Goal: Task Accomplishment & Management: Complete application form

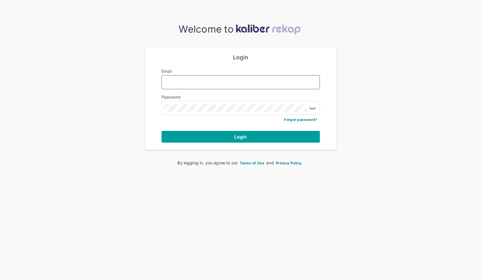
type input "**********"
click at [224, 136] on button "Login" at bounding box center [241, 137] width 158 height 12
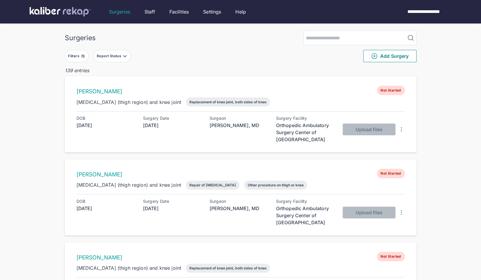
click at [121, 56] on div "Report Status" at bounding box center [110, 56] width 26 height 5
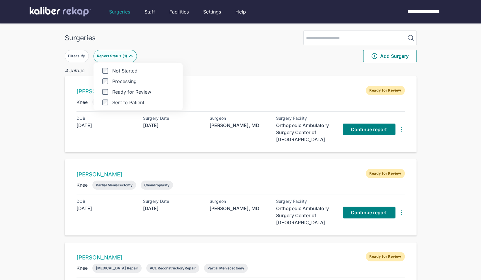
click at [49, 120] on div "Surgeries Filters Report Status ( 1 ) Not Started Processing Ready for Review S…" at bounding box center [240, 204] width 481 height 408
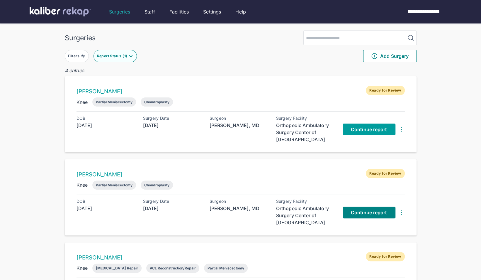
click at [361, 133] on link "Continue report" at bounding box center [369, 129] width 53 height 12
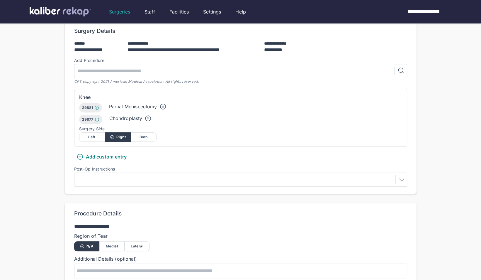
scroll to position [127, 0]
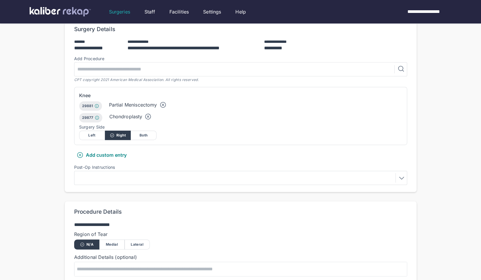
click at [199, 173] on div at bounding box center [240, 177] width 329 height 9
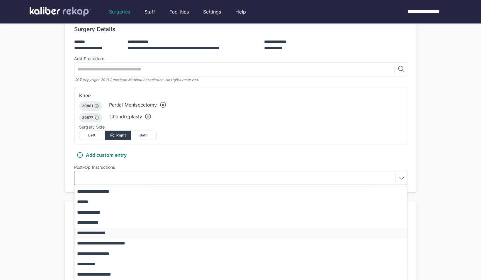
click at [106, 228] on button "**********" at bounding box center [244, 233] width 338 height 10
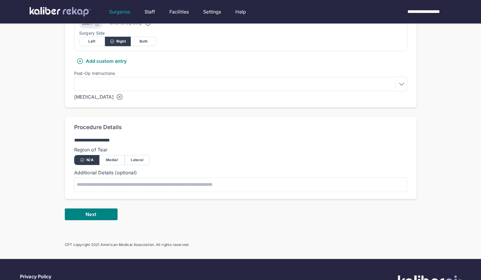
scroll to position [228, 0]
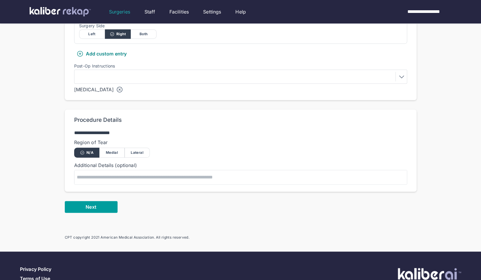
click at [94, 204] on span "Next" at bounding box center [91, 207] width 11 height 6
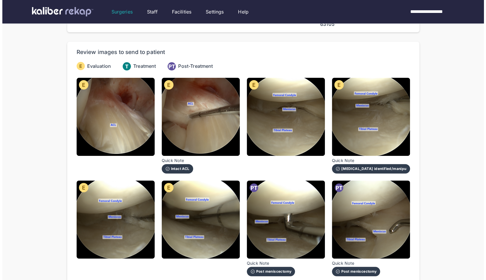
scroll to position [42, 0]
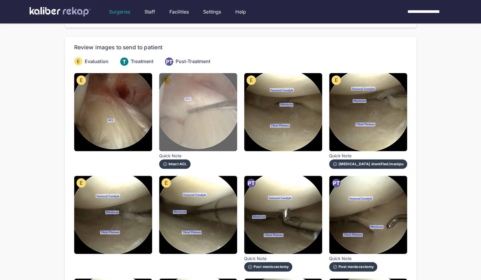
click at [205, 117] on img at bounding box center [198, 112] width 78 height 78
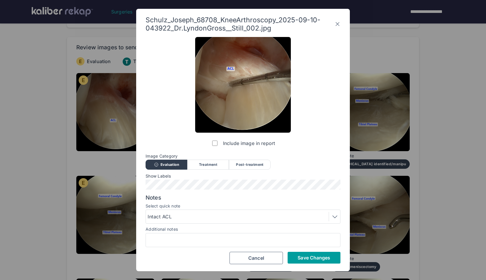
click at [310, 254] on button "Save Changes" at bounding box center [313, 258] width 53 height 12
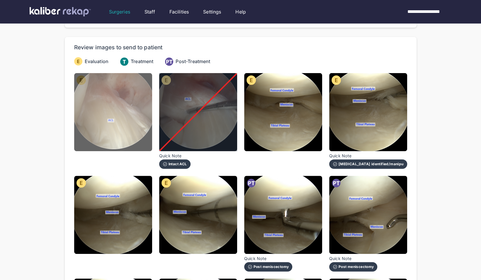
click at [130, 91] on img at bounding box center [113, 112] width 78 height 78
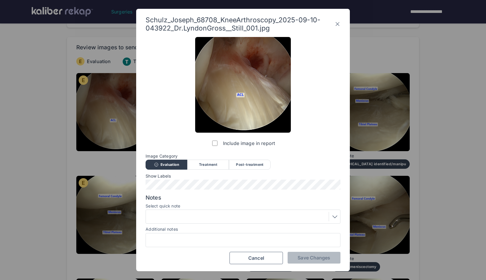
click at [215, 213] on div at bounding box center [243, 216] width 191 height 9
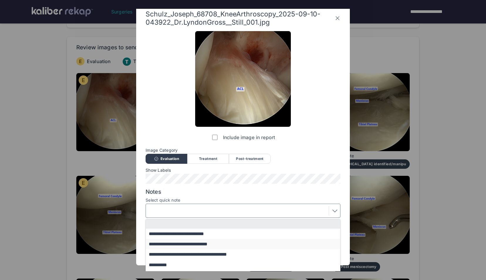
scroll to position [7, 0]
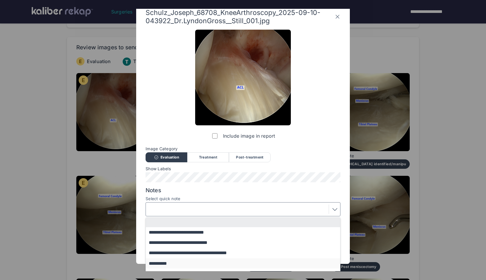
click at [199, 261] on button "**********" at bounding box center [246, 263] width 200 height 10
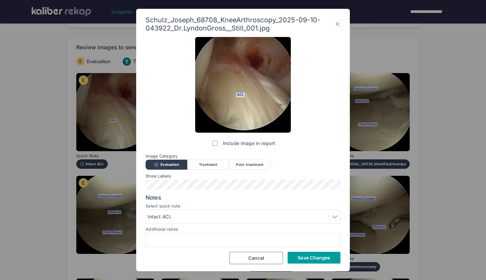
click at [309, 253] on button "Save Changes" at bounding box center [313, 258] width 53 height 12
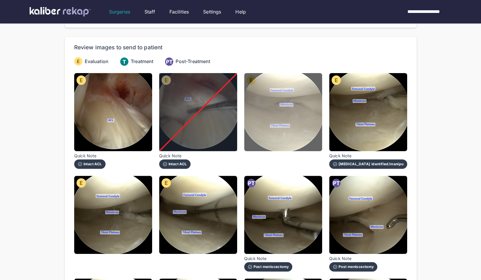
click at [312, 120] on img at bounding box center [283, 112] width 78 height 78
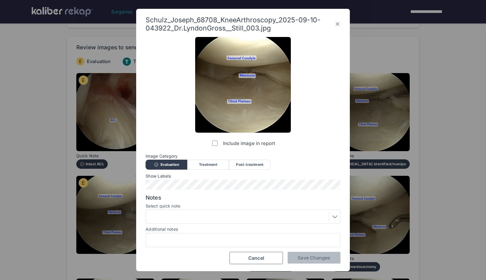
click at [224, 214] on div at bounding box center [243, 216] width 191 height 9
click at [419, 142] on div "Schulz_Joseph_68708_KneeArthroscopy_2025-09-10-043922_Dr.LyndonGross__Still_003…" at bounding box center [243, 140] width 486 height 280
click at [337, 26] on icon at bounding box center [337, 23] width 6 height 9
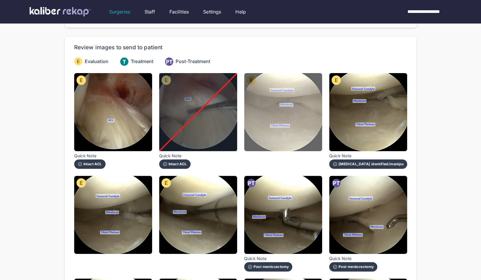
click at [318, 87] on img at bounding box center [283, 112] width 78 height 78
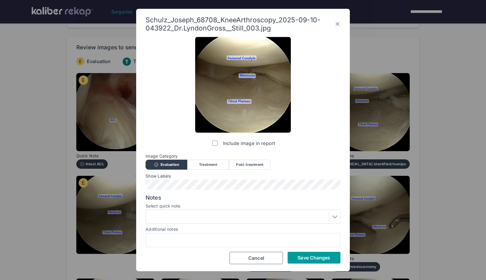
click at [317, 257] on span "Save Changes" at bounding box center [313, 258] width 33 height 6
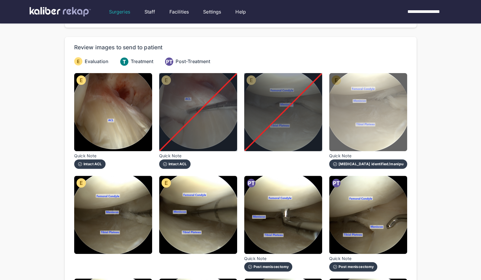
click at [400, 126] on img at bounding box center [368, 112] width 78 height 78
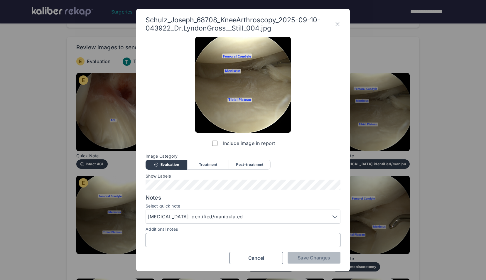
click at [286, 238] on input "Additional notes" at bounding box center [242, 240] width 189 height 8
type input "**********"
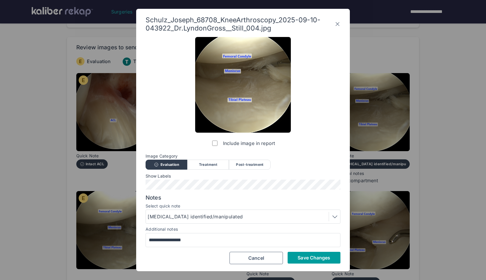
click at [309, 257] on span "Save Changes" at bounding box center [313, 258] width 33 height 6
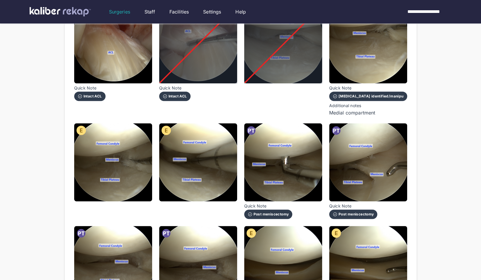
scroll to position [110, 0]
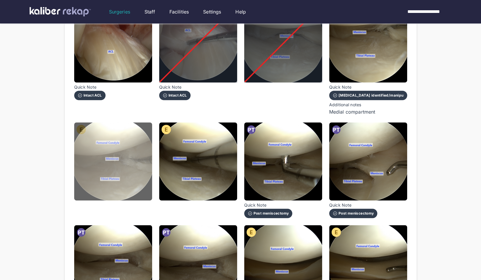
click at [137, 167] on img at bounding box center [113, 161] width 78 height 78
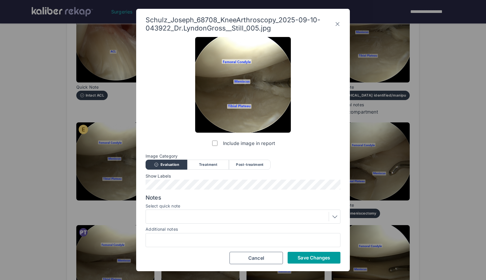
click at [301, 261] on button "Save Changes" at bounding box center [313, 258] width 53 height 12
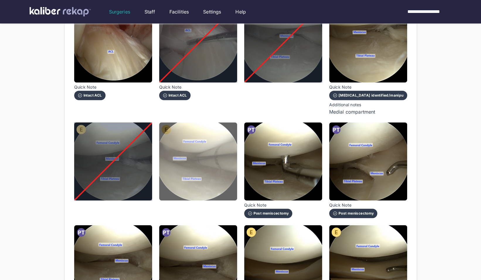
click at [204, 163] on img at bounding box center [198, 161] width 78 height 78
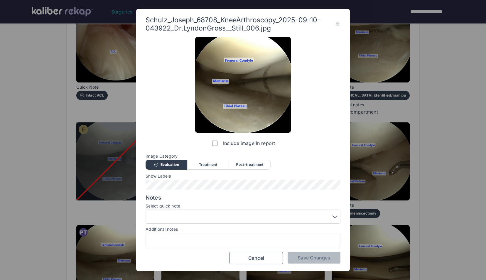
click at [218, 143] on label "Include image in report" at bounding box center [243, 143] width 64 height 12
click at [304, 258] on span "Save Changes" at bounding box center [313, 258] width 33 height 6
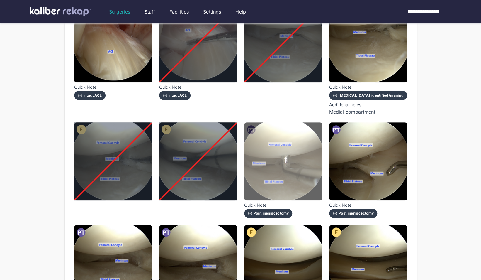
click at [303, 170] on img at bounding box center [283, 161] width 78 height 78
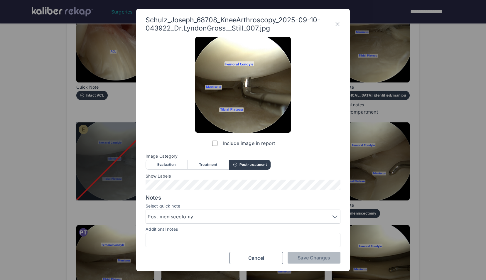
click at [214, 146] on label "Include image in report" at bounding box center [243, 143] width 64 height 12
click at [317, 260] on span "Save Changes" at bounding box center [313, 258] width 33 height 6
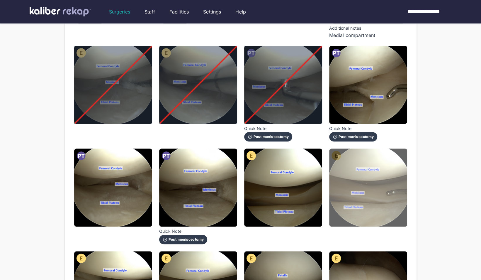
scroll to position [187, 0]
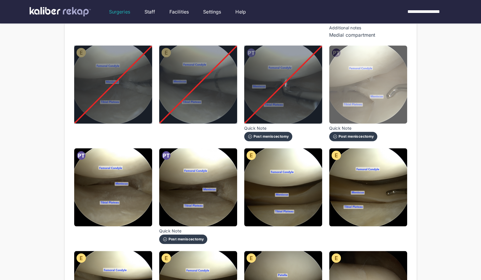
click at [392, 98] on img at bounding box center [368, 84] width 78 height 78
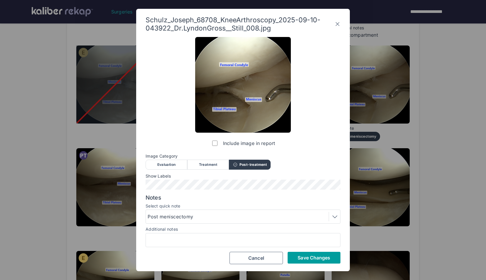
click at [309, 259] on span "Save Changes" at bounding box center [313, 258] width 33 height 6
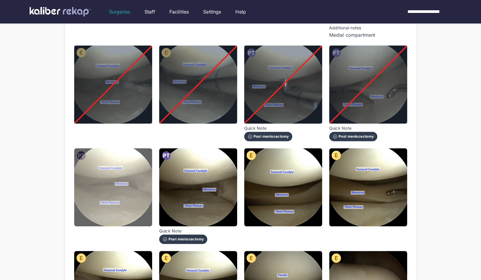
click at [80, 181] on img at bounding box center [113, 187] width 78 height 78
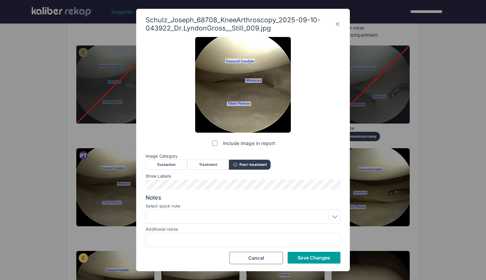
click at [306, 258] on span "Save Changes" at bounding box center [313, 258] width 33 height 6
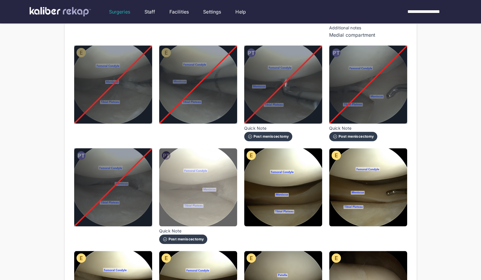
click at [182, 184] on img at bounding box center [198, 187] width 78 height 78
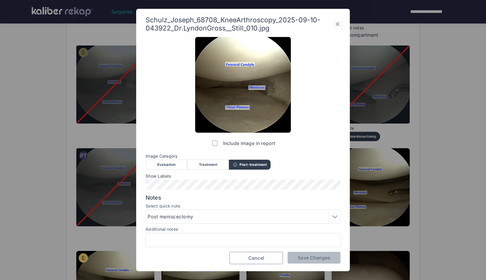
click at [263, 256] on span "Cancel" at bounding box center [256, 258] width 16 height 6
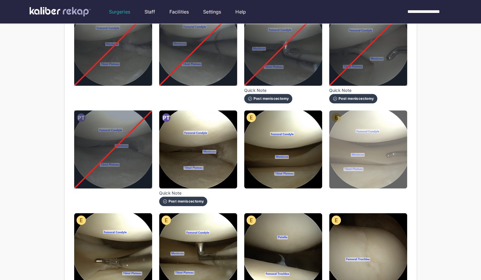
scroll to position [225, 0]
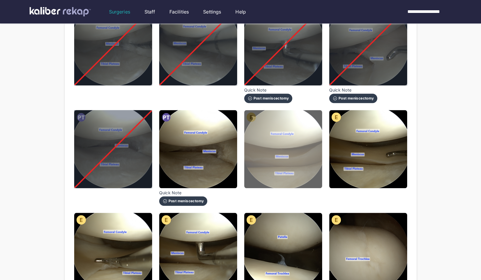
click at [307, 135] on img at bounding box center [283, 149] width 78 height 78
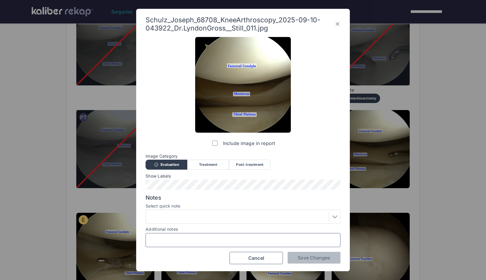
click at [191, 242] on input "Additional notes" at bounding box center [242, 240] width 189 height 8
type input "**********"
click at [321, 260] on span "Save Changes" at bounding box center [313, 258] width 33 height 6
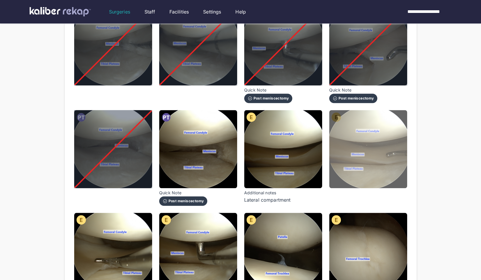
click at [374, 171] on img at bounding box center [368, 149] width 78 height 78
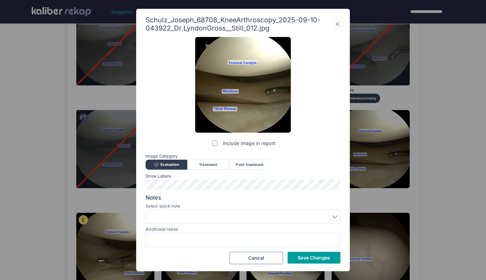
click at [306, 258] on span "Save Changes" at bounding box center [313, 258] width 33 height 6
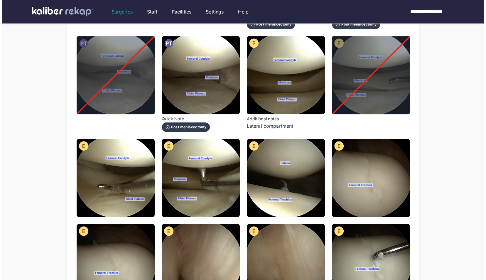
scroll to position [329, 0]
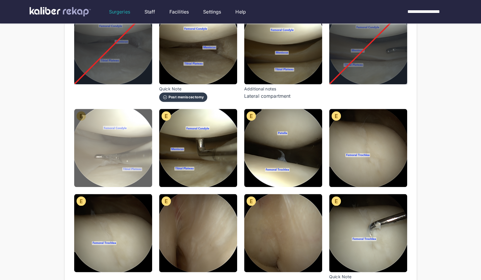
click at [140, 142] on img at bounding box center [113, 148] width 78 height 78
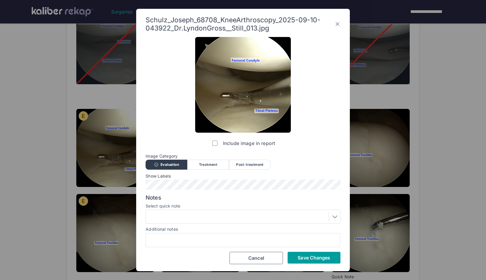
click at [311, 260] on span "Save Changes" at bounding box center [313, 258] width 33 height 6
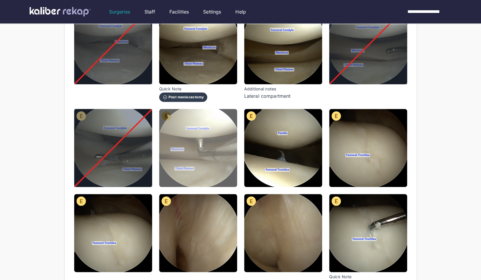
click at [217, 161] on img at bounding box center [198, 148] width 78 height 78
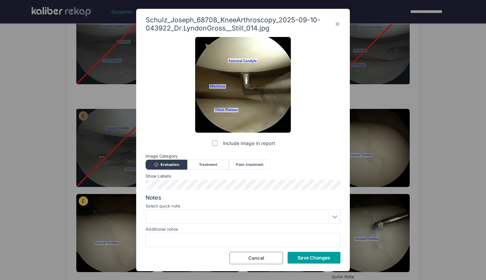
click at [303, 255] on span "Save Changes" at bounding box center [313, 258] width 33 height 6
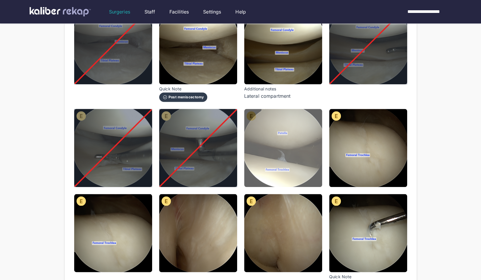
click at [300, 143] on img at bounding box center [283, 148] width 78 height 78
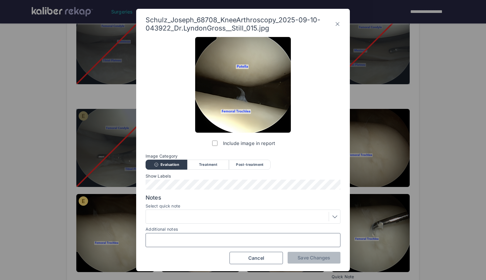
click at [218, 236] on input "Additional notes" at bounding box center [242, 240] width 189 height 8
type input "**********"
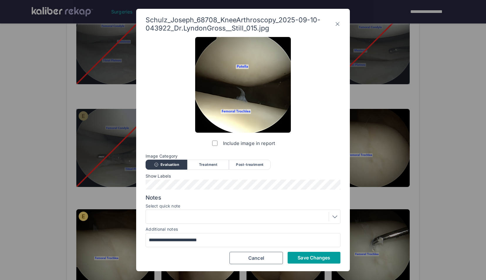
click at [310, 256] on span "Save Changes" at bounding box center [313, 258] width 33 height 6
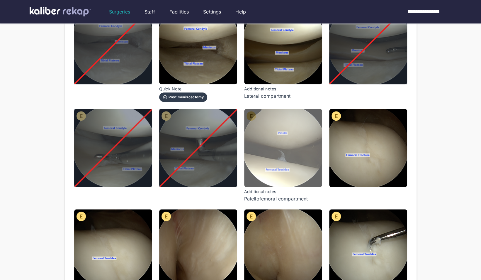
click at [302, 160] on img at bounding box center [283, 148] width 78 height 78
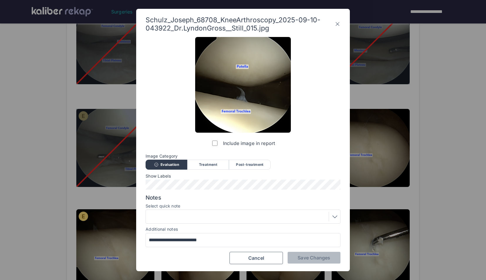
click at [213, 215] on div at bounding box center [243, 216] width 191 height 9
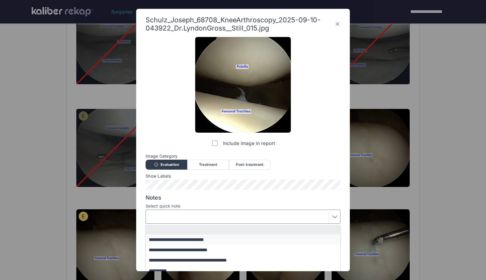
scroll to position [11, 0]
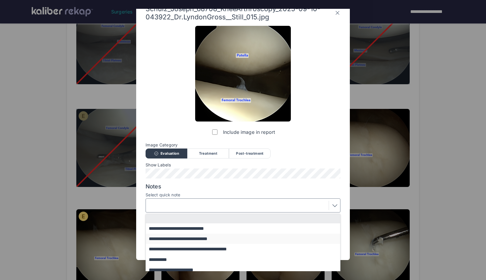
click at [205, 239] on button "**********" at bounding box center [246, 238] width 200 height 10
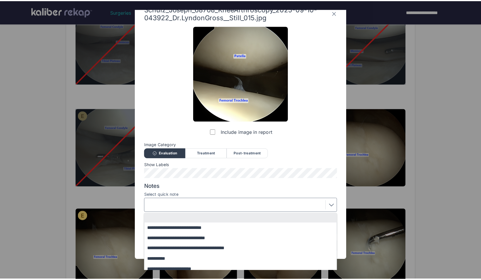
scroll to position [0, 0]
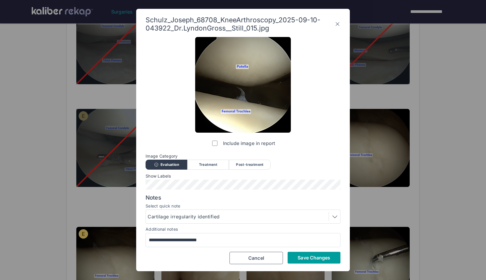
click at [302, 258] on span "Save Changes" at bounding box center [313, 258] width 33 height 6
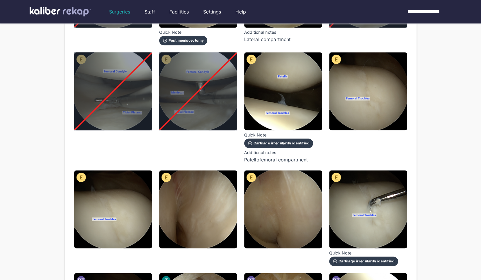
scroll to position [386, 0]
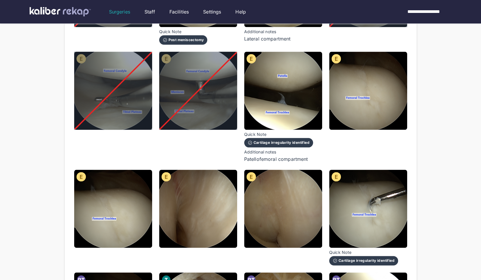
click at [385, 117] on img at bounding box center [368, 91] width 78 height 78
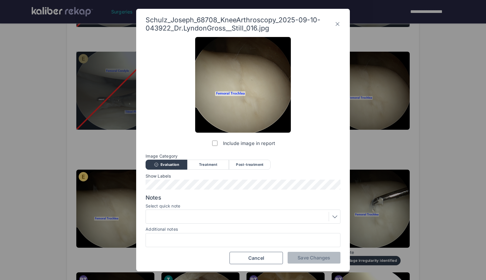
click at [251, 215] on div at bounding box center [243, 216] width 191 height 9
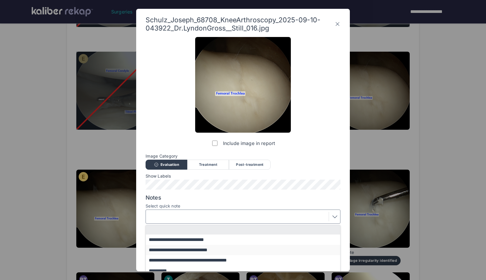
click at [272, 252] on button "**********" at bounding box center [246, 250] width 200 height 10
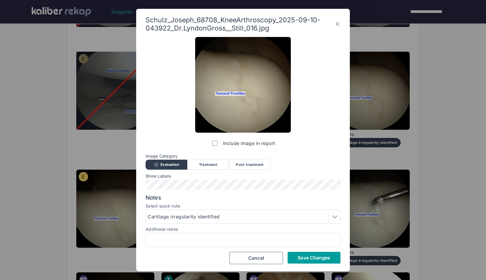
click at [313, 257] on span "Save Changes" at bounding box center [313, 258] width 33 height 6
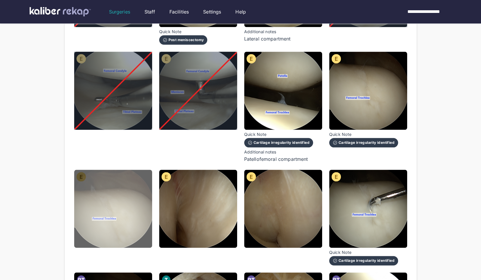
click at [126, 206] on img at bounding box center [113, 209] width 78 height 78
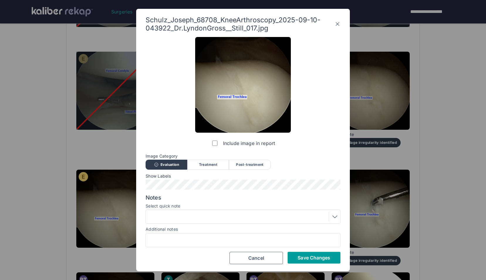
click at [317, 260] on button "Save Changes" at bounding box center [313, 258] width 53 height 12
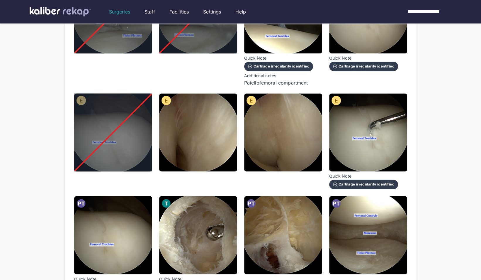
scroll to position [475, 0]
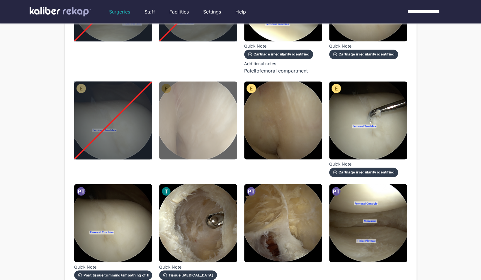
click at [212, 121] on img at bounding box center [198, 120] width 78 height 78
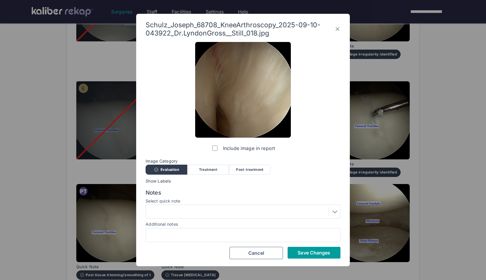
click at [298, 252] on span "Save Changes" at bounding box center [313, 253] width 33 height 6
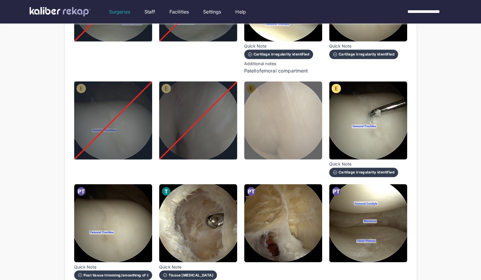
click at [275, 141] on img at bounding box center [283, 120] width 78 height 78
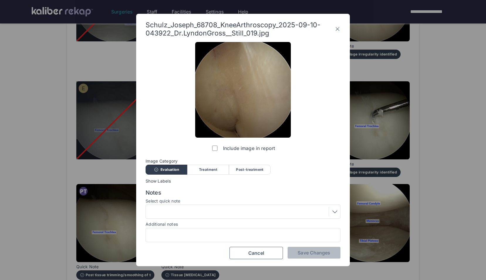
click at [213, 151] on label "Include image in report" at bounding box center [243, 148] width 64 height 12
click at [331, 251] on button "Save Changes" at bounding box center [313, 253] width 53 height 12
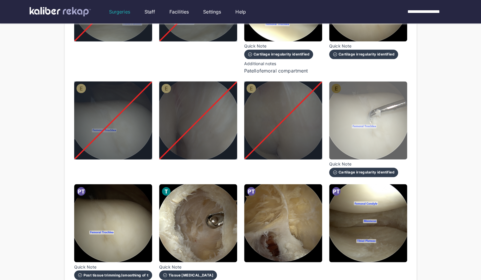
click at [365, 142] on img at bounding box center [368, 120] width 78 height 78
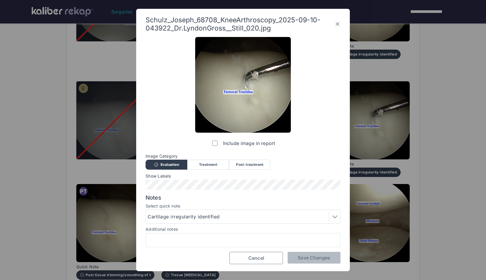
click at [248, 258] on button "Cancel" at bounding box center [255, 258] width 53 height 12
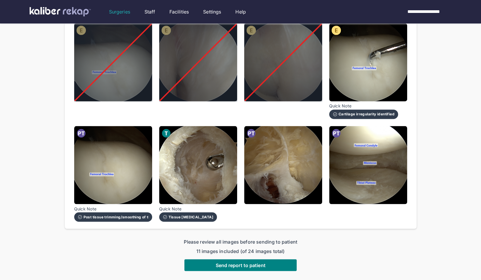
scroll to position [536, 0]
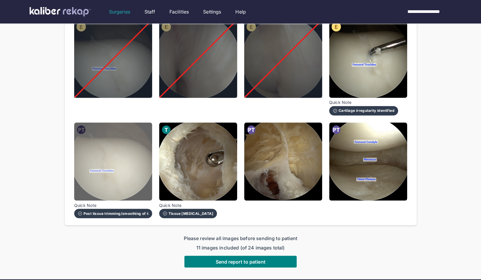
click at [131, 147] on img at bounding box center [113, 161] width 78 height 78
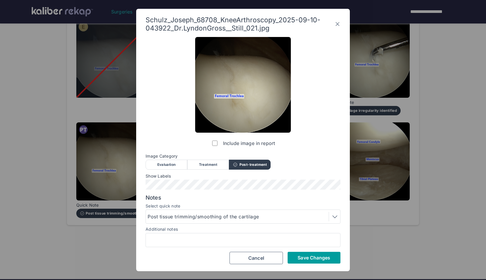
click at [302, 252] on button "Save Changes" at bounding box center [313, 258] width 53 height 12
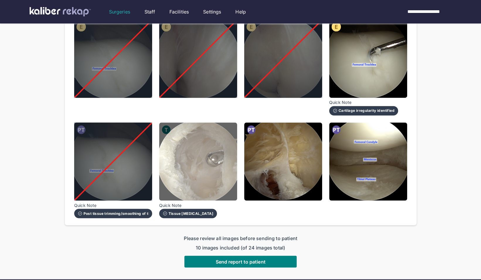
click at [225, 183] on img at bounding box center [198, 161] width 78 height 78
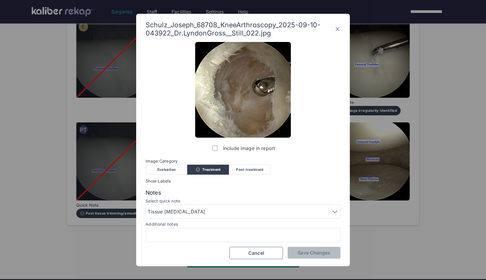
click at [242, 170] on div "Post-treatment" at bounding box center [250, 170] width 42 height 10
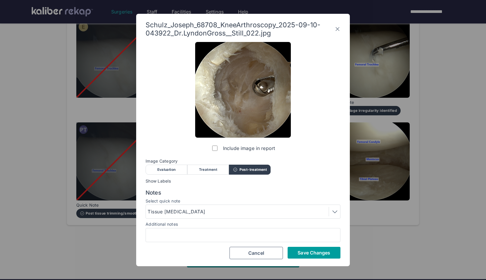
click at [304, 255] on span "Save Changes" at bounding box center [313, 253] width 33 height 6
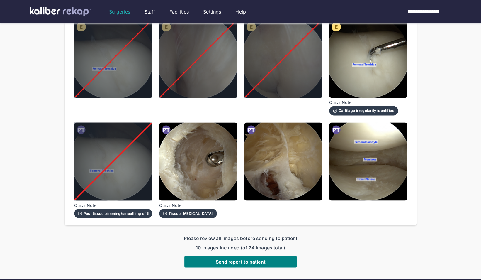
click at [305, 193] on div at bounding box center [283, 170] width 78 height 96
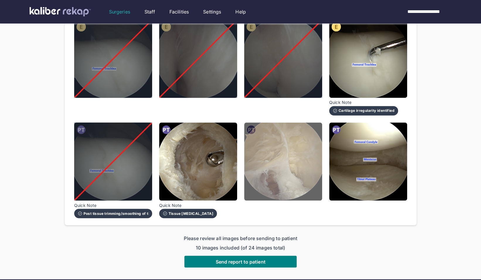
click at [296, 184] on img at bounding box center [283, 161] width 78 height 78
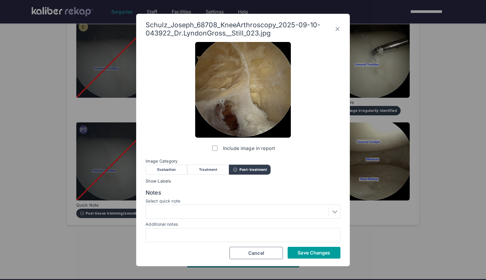
click at [316, 255] on span "Save Changes" at bounding box center [313, 253] width 33 height 6
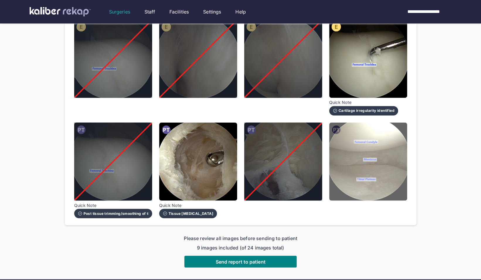
click at [350, 167] on img at bounding box center [368, 161] width 78 height 78
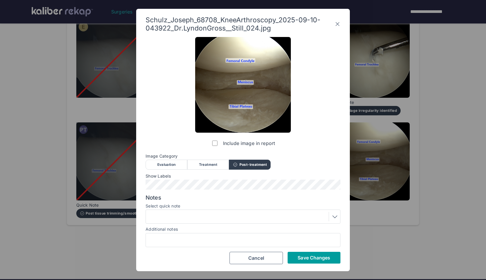
click at [304, 259] on span "Save Changes" at bounding box center [313, 258] width 33 height 6
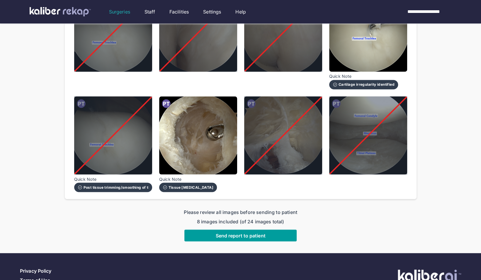
scroll to position [582, 0]
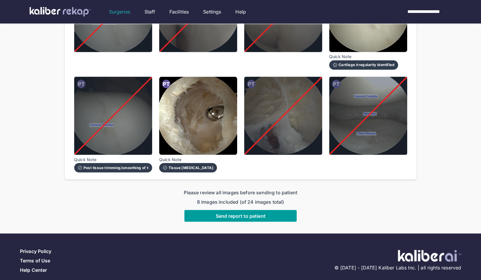
click at [217, 213] on span "Send report to patient" at bounding box center [241, 216] width 50 height 6
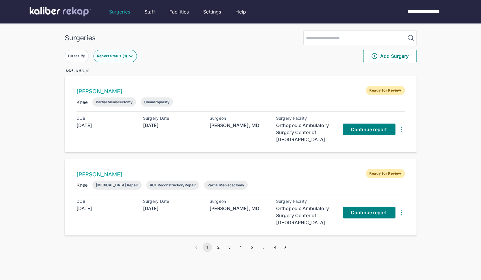
click at [125, 56] on div "Report Status ( 1 )" at bounding box center [113, 56] width 32 height 5
click at [204, 187] on div "Partial Meniscectomy" at bounding box center [226, 184] width 44 height 9
click at [127, 55] on div "Report Status ( 1 )" at bounding box center [113, 56] width 32 height 5
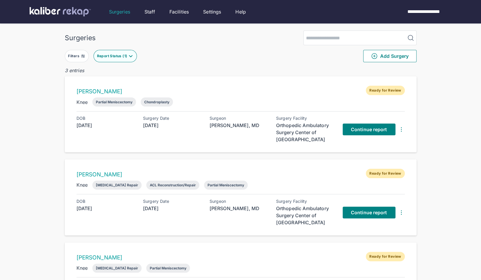
click at [193, 58] on div "Filters Report Status ( 1 ) Add Surgery" at bounding box center [241, 56] width 352 height 22
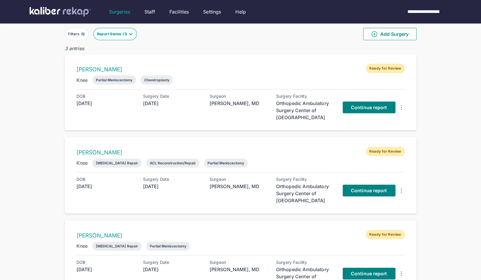
scroll to position [21, 0]
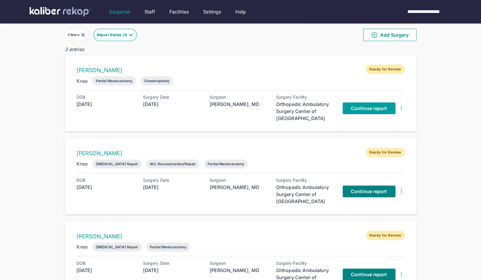
click at [365, 108] on span "Continue report" at bounding box center [369, 108] width 36 height 6
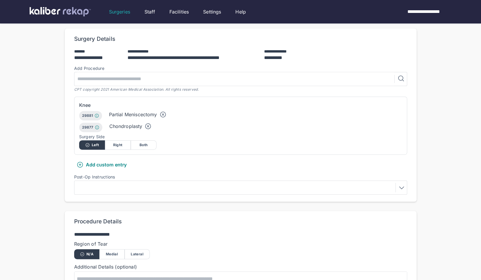
scroll to position [117, 0]
click at [107, 182] on div at bounding box center [240, 186] width 329 height 9
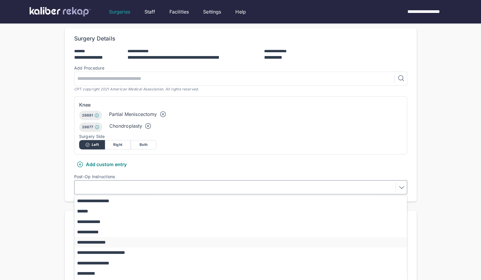
click at [94, 237] on button "**********" at bounding box center [244, 242] width 338 height 10
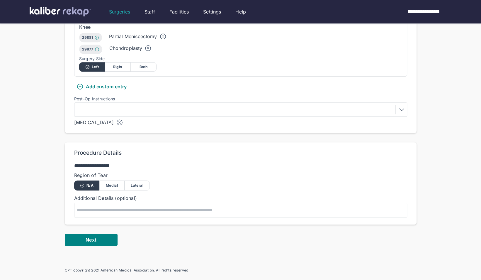
scroll to position [196, 0]
click at [87, 237] on button "Next" at bounding box center [91, 239] width 53 height 12
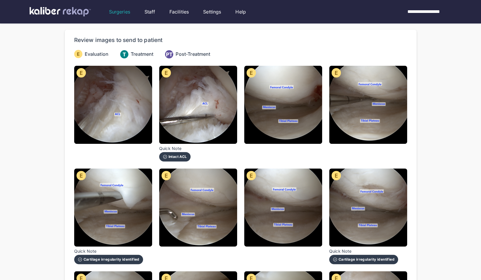
scroll to position [49, 0]
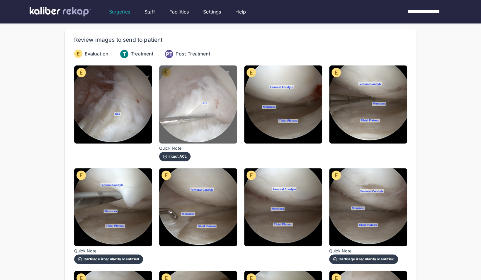
click at [212, 98] on img at bounding box center [198, 104] width 78 height 78
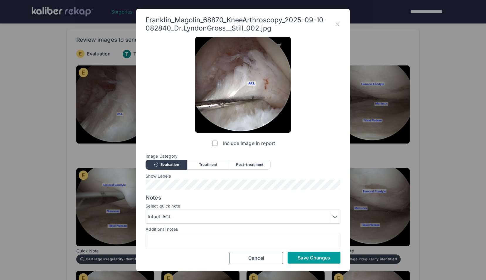
click at [315, 258] on span "Save Changes" at bounding box center [313, 258] width 33 height 6
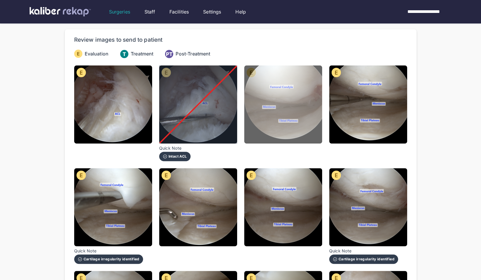
click at [296, 84] on img at bounding box center [283, 104] width 78 height 78
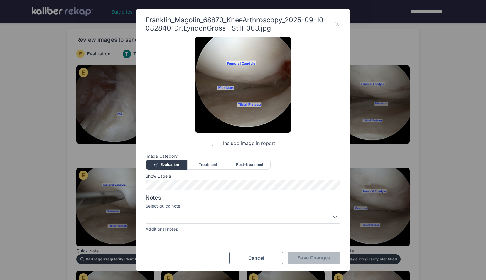
click at [197, 235] on div at bounding box center [242, 240] width 195 height 14
click at [188, 241] on input "Additional notes" at bounding box center [242, 240] width 189 height 8
type input "**********"
click at [315, 259] on span "Save Changes" at bounding box center [313, 258] width 33 height 6
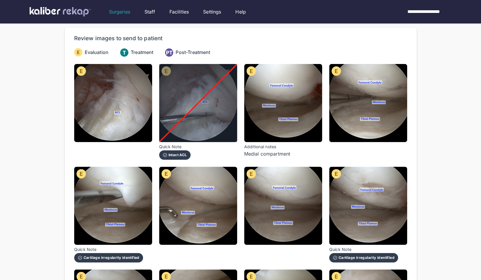
scroll to position [50, 0]
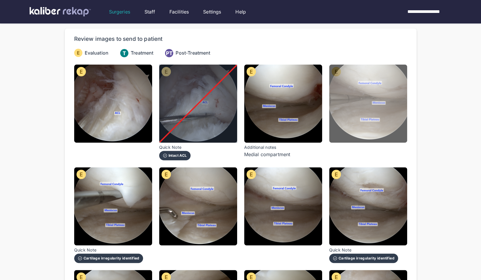
click at [373, 91] on img at bounding box center [368, 104] width 78 height 78
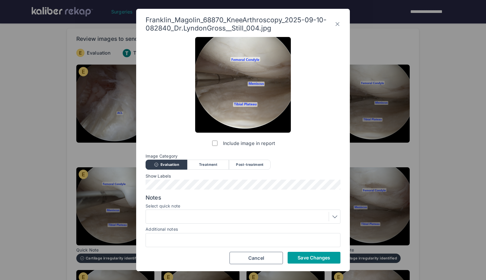
click at [314, 258] on span "Save Changes" at bounding box center [313, 258] width 33 height 6
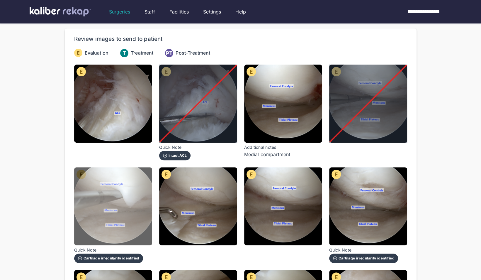
click at [149, 200] on img at bounding box center [113, 206] width 78 height 78
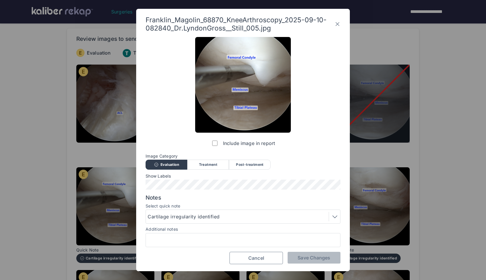
click at [267, 257] on button "Cancel" at bounding box center [255, 258] width 53 height 12
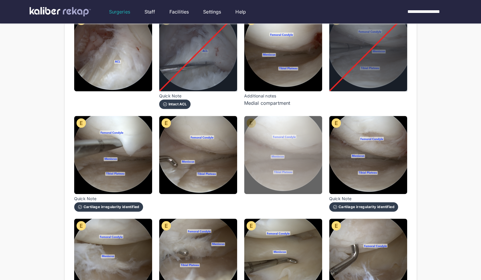
scroll to position [102, 0]
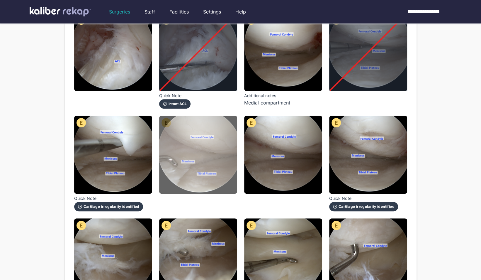
click at [219, 147] on img at bounding box center [198, 155] width 78 height 78
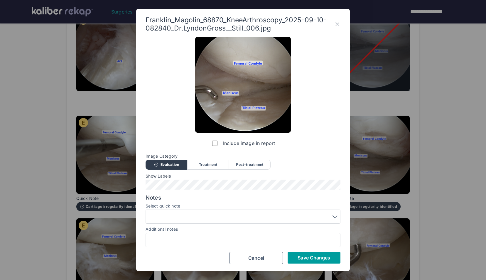
click at [303, 255] on span "Save Changes" at bounding box center [313, 258] width 33 height 6
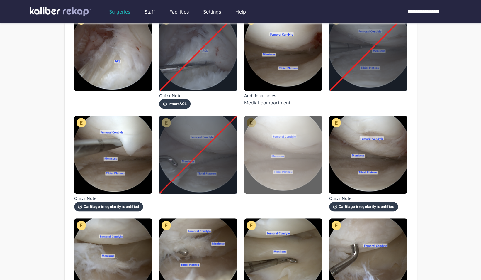
click at [303, 158] on img at bounding box center [283, 155] width 78 height 78
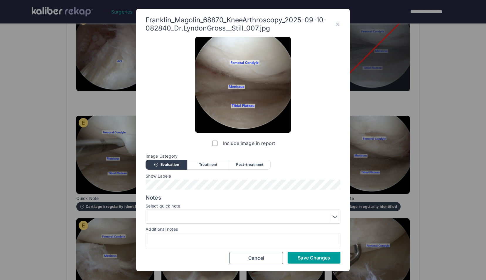
click at [310, 255] on span "Save Changes" at bounding box center [313, 258] width 33 height 6
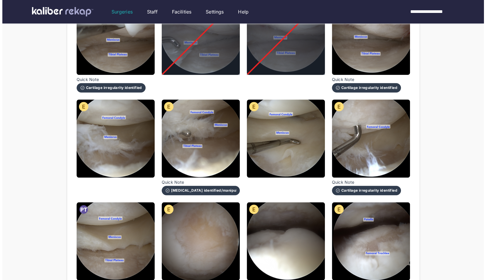
scroll to position [221, 0]
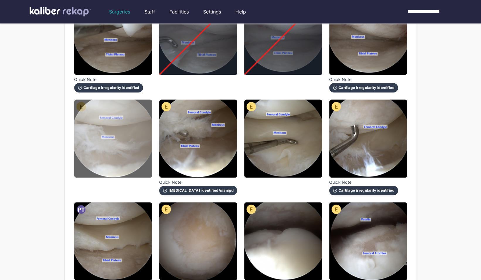
click at [140, 130] on img at bounding box center [113, 138] width 78 height 78
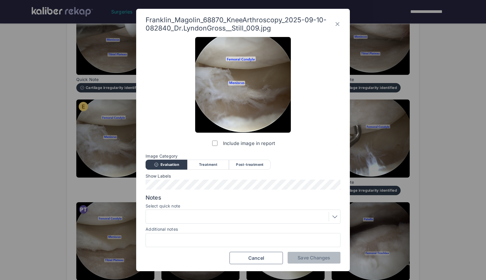
click at [180, 218] on div at bounding box center [243, 216] width 191 height 9
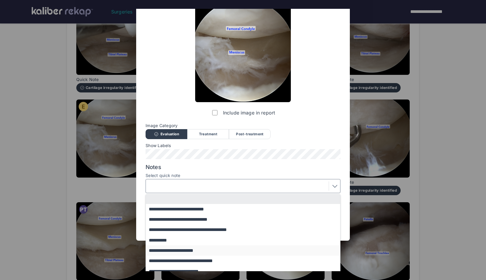
scroll to position [36, 0]
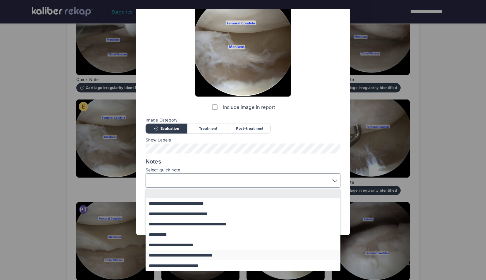
click at [195, 255] on button "**********" at bounding box center [246, 255] width 200 height 10
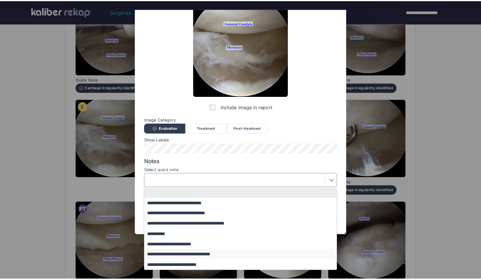
scroll to position [0, 0]
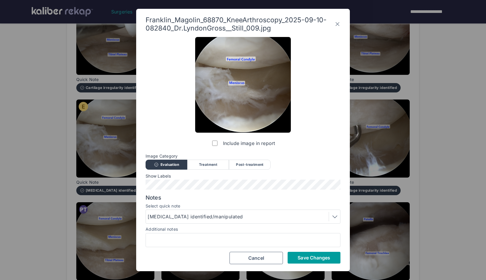
click at [296, 258] on button "Save Changes" at bounding box center [313, 258] width 53 height 12
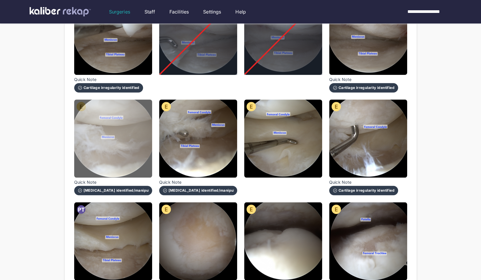
click at [133, 155] on img at bounding box center [113, 138] width 78 height 78
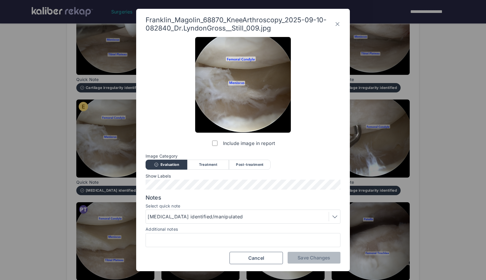
click at [166, 234] on div at bounding box center [242, 240] width 195 height 14
click at [165, 239] on input "Additional notes" at bounding box center [242, 240] width 189 height 8
type input "**********"
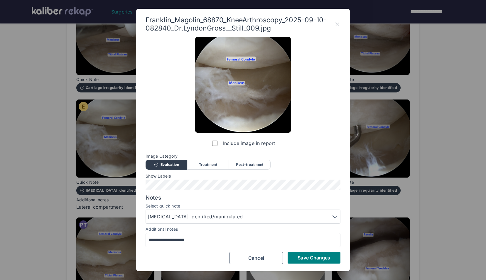
click at [300, 258] on span "Save Changes" at bounding box center [313, 258] width 33 height 6
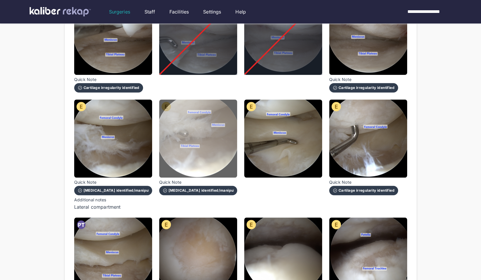
click at [213, 141] on img at bounding box center [198, 138] width 78 height 78
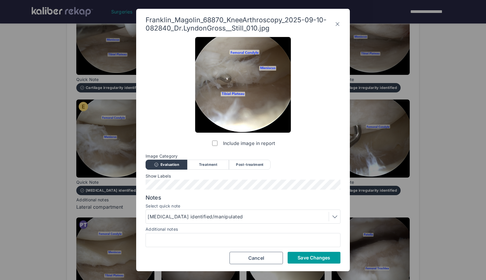
click at [303, 260] on span "Save Changes" at bounding box center [313, 258] width 33 height 6
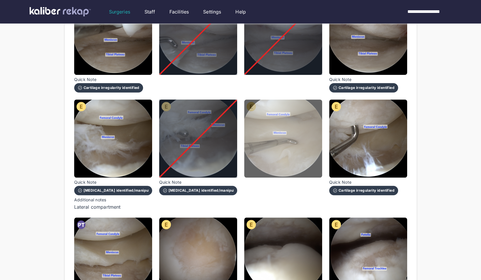
click at [303, 157] on img at bounding box center [283, 138] width 78 height 78
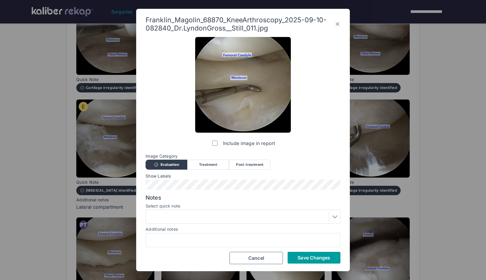
click at [316, 255] on span "Save Changes" at bounding box center [313, 258] width 33 height 6
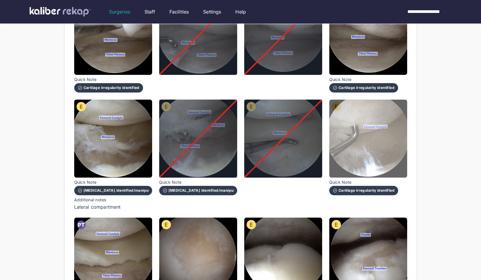
click at [386, 137] on img at bounding box center [368, 138] width 78 height 78
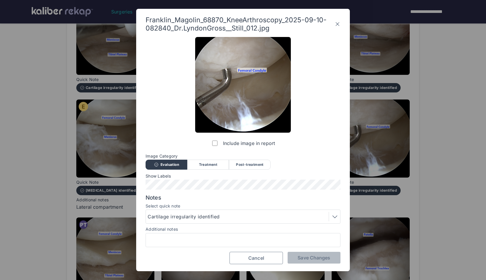
click at [254, 259] on span "Cancel" at bounding box center [256, 258] width 16 height 6
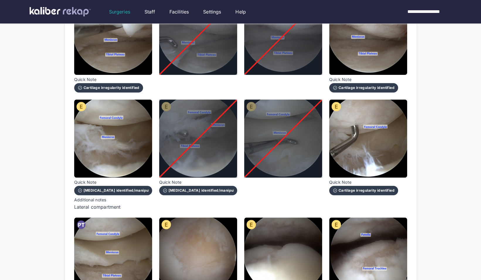
scroll to position [307, 0]
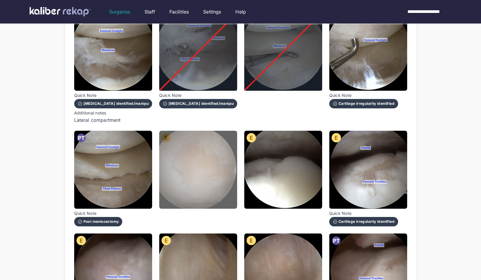
click at [204, 188] on img at bounding box center [198, 170] width 78 height 78
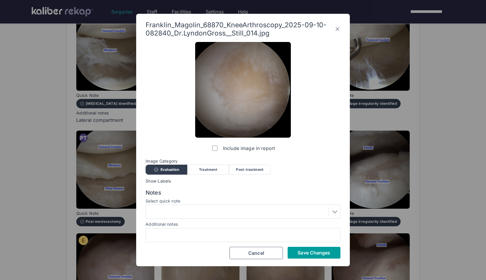
click at [307, 250] on span "Save Changes" at bounding box center [313, 253] width 33 height 6
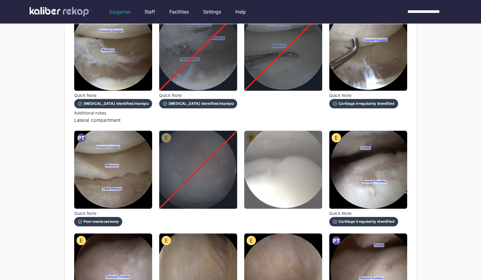
click at [288, 186] on img at bounding box center [283, 170] width 78 height 78
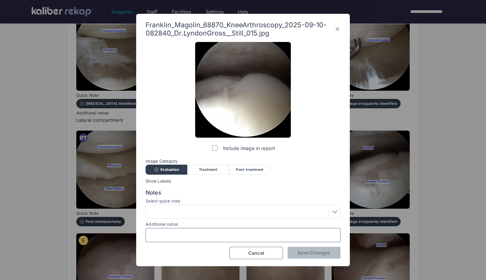
click at [233, 234] on input "Additional notes" at bounding box center [242, 235] width 189 height 8
type input "**********"
click at [199, 211] on div at bounding box center [243, 211] width 191 height 9
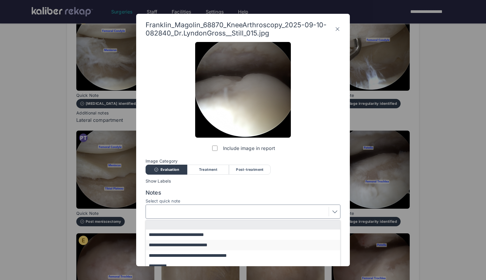
click at [199, 245] on button "**********" at bounding box center [246, 245] width 200 height 10
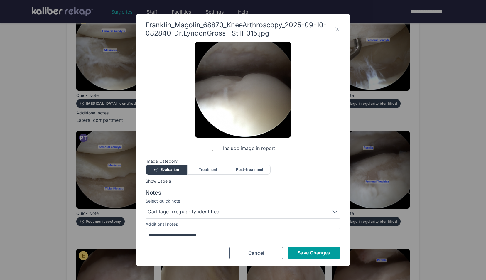
click at [299, 249] on button "Save Changes" at bounding box center [313, 253] width 53 height 12
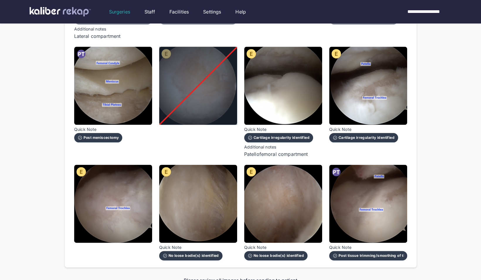
scroll to position [408, 0]
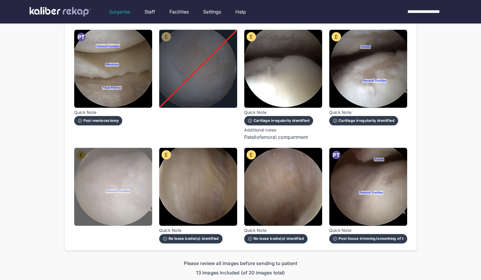
click at [132, 168] on img at bounding box center [113, 187] width 78 height 78
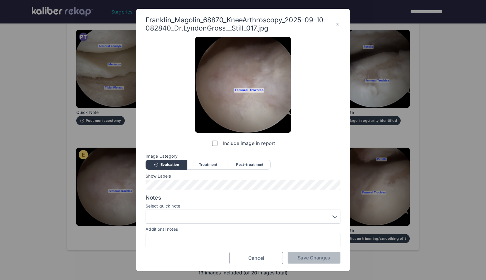
click at [234, 255] on button "Cancel" at bounding box center [255, 258] width 53 height 12
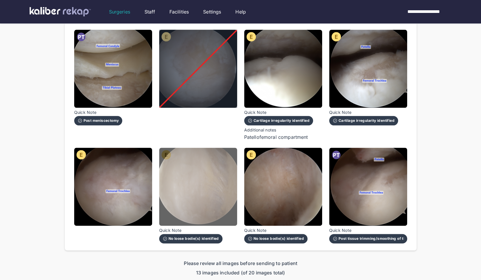
click at [220, 192] on img at bounding box center [198, 187] width 78 height 78
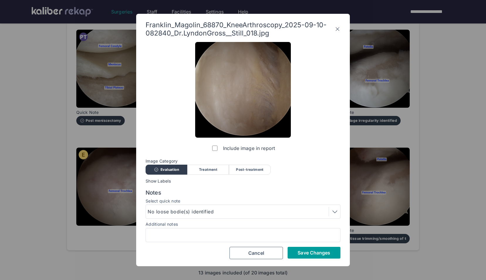
click at [302, 252] on span "Save Changes" at bounding box center [313, 253] width 33 height 6
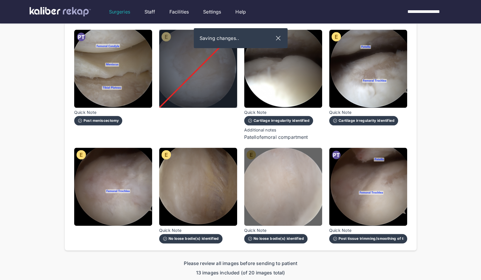
click at [276, 204] on img at bounding box center [283, 187] width 78 height 78
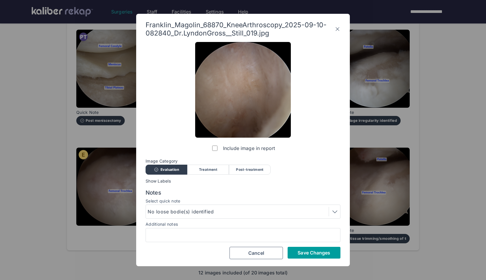
click at [301, 253] on span "Save Changes" at bounding box center [313, 253] width 33 height 6
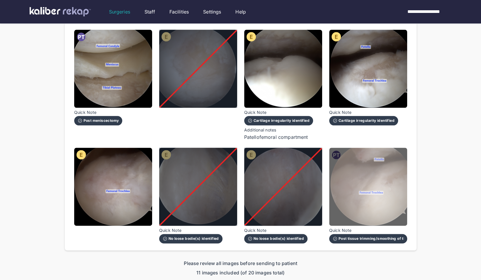
click at [354, 172] on img at bounding box center [368, 187] width 78 height 78
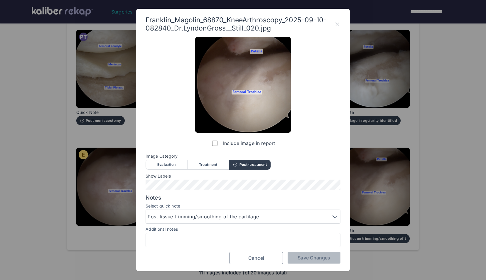
click at [256, 258] on span "Cancel" at bounding box center [256, 258] width 16 height 6
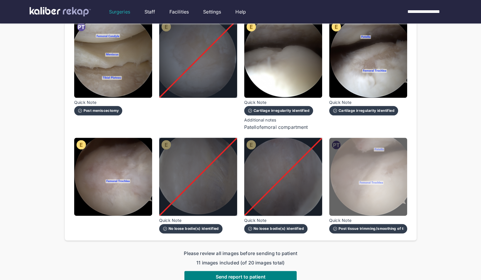
scroll to position [425, 0]
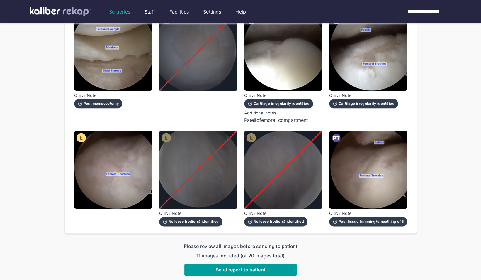
click at [215, 264] on button "Send report to patient" at bounding box center [241, 270] width 112 height 12
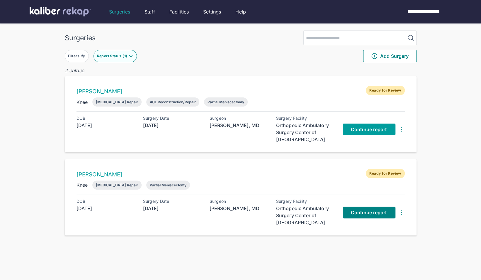
click at [365, 130] on span "Continue report" at bounding box center [369, 129] width 36 height 6
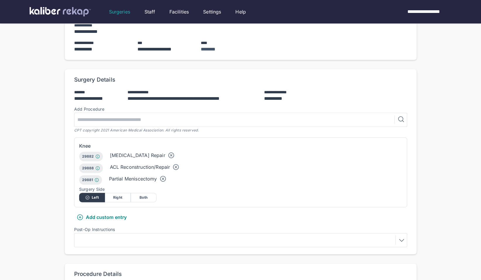
scroll to position [96, 0]
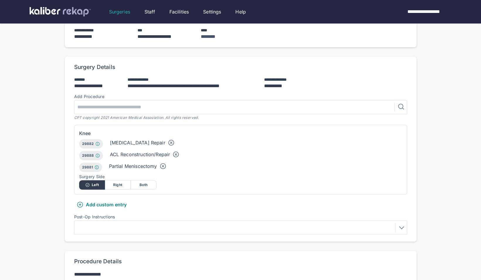
click at [168, 139] on icon at bounding box center [171, 142] width 7 height 7
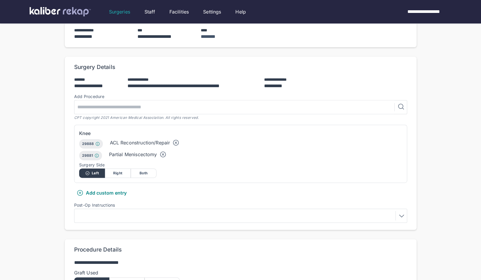
click at [166, 151] on icon at bounding box center [163, 154] width 7 height 7
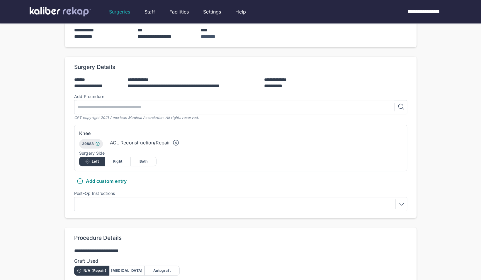
click at [151, 199] on div at bounding box center [240, 203] width 329 height 9
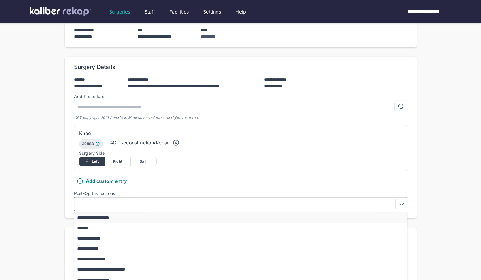
click at [100, 212] on button "**********" at bounding box center [244, 217] width 338 height 10
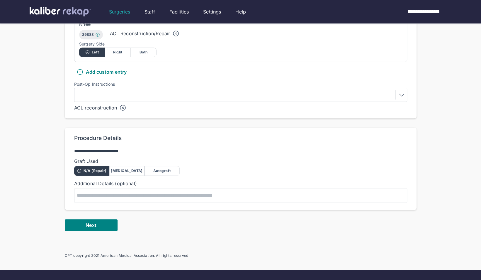
scroll to position [205, 0]
click at [157, 166] on div "Autograft" at bounding box center [162, 171] width 35 height 10
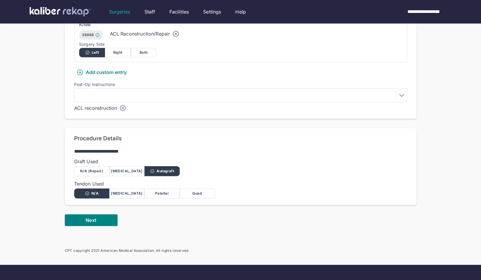
click at [207, 188] on div "Quad" at bounding box center [197, 193] width 35 height 10
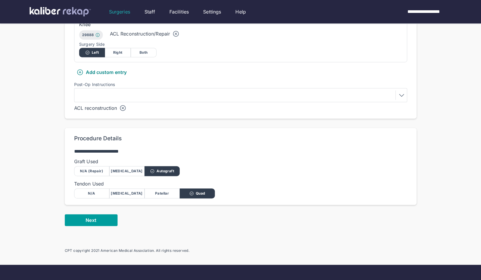
click at [98, 214] on button "Next" at bounding box center [91, 220] width 53 height 12
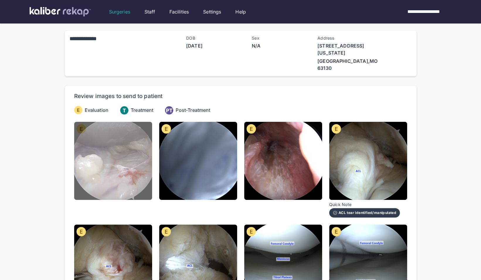
click at [110, 145] on img at bounding box center [113, 161] width 78 height 78
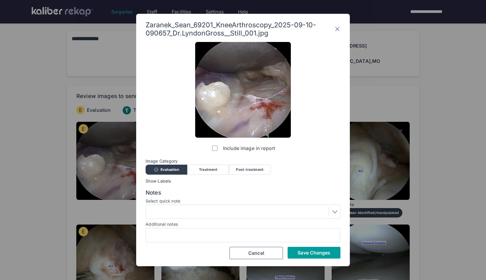
click at [304, 254] on span "Save Changes" at bounding box center [313, 253] width 33 height 6
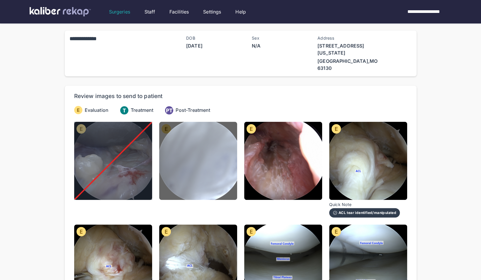
click at [226, 159] on img at bounding box center [198, 161] width 78 height 78
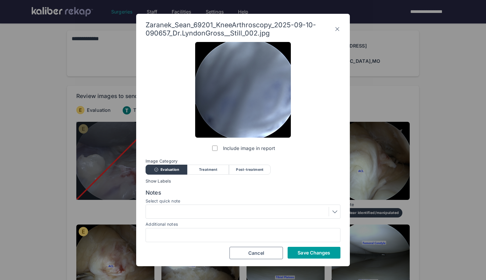
click at [314, 251] on span "Save Changes" at bounding box center [313, 253] width 33 height 6
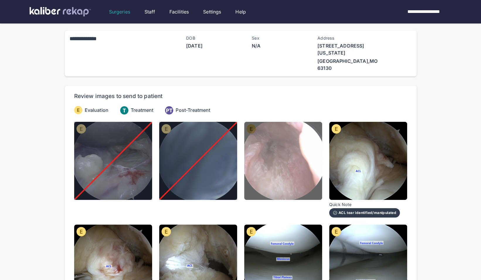
click at [299, 167] on img at bounding box center [283, 161] width 78 height 78
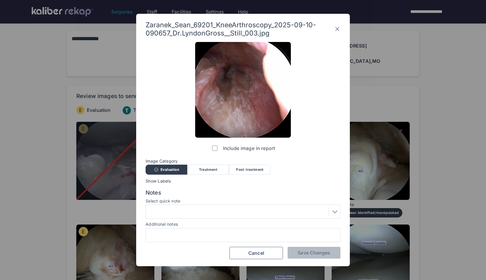
click at [210, 150] on div "Include image in report" at bounding box center [243, 98] width 96 height 112
click at [306, 252] on span "Save Changes" at bounding box center [313, 253] width 33 height 6
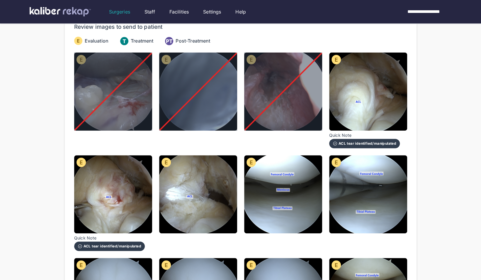
scroll to position [70, 0]
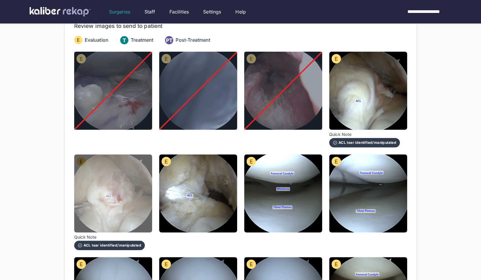
click at [123, 191] on img at bounding box center [113, 193] width 78 height 78
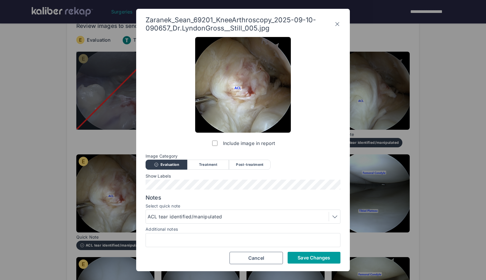
click at [303, 255] on span "Save Changes" at bounding box center [313, 258] width 33 height 6
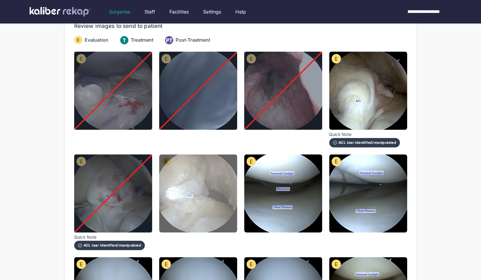
click at [211, 210] on img at bounding box center [198, 193] width 78 height 78
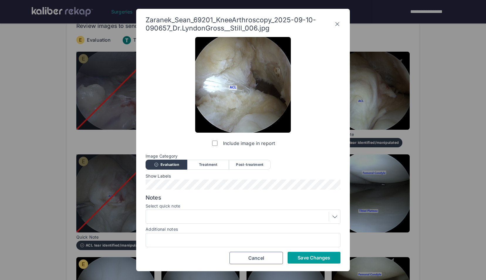
click at [320, 259] on span "Save Changes" at bounding box center [313, 258] width 33 height 6
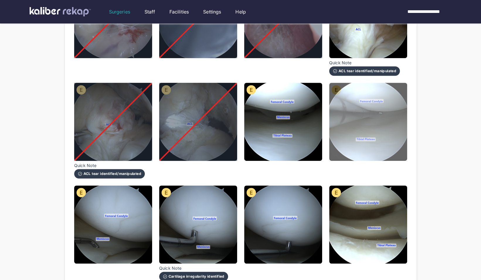
scroll to position [146, 0]
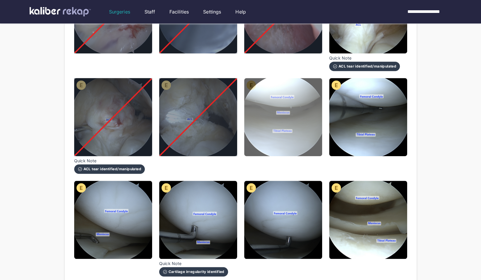
click at [309, 127] on img at bounding box center [283, 117] width 78 height 78
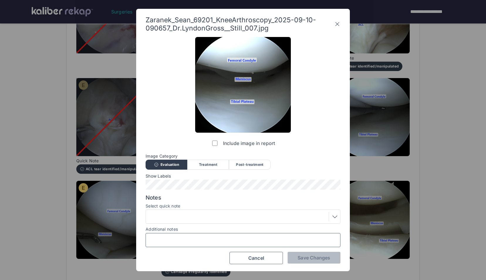
click at [176, 238] on input "Additional notes" at bounding box center [242, 240] width 189 height 8
type input "**********"
click at [307, 257] on span "Save Changes" at bounding box center [313, 258] width 33 height 6
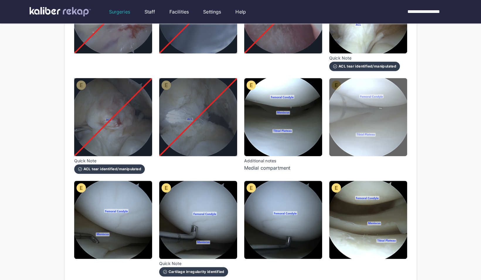
click at [392, 123] on img at bounding box center [368, 117] width 78 height 78
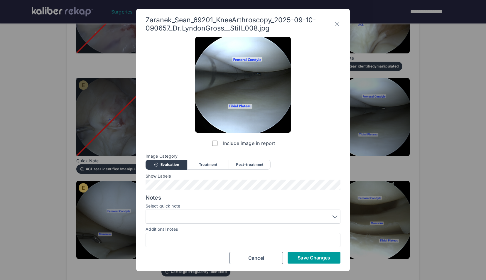
click at [309, 254] on button "Save Changes" at bounding box center [313, 258] width 53 height 12
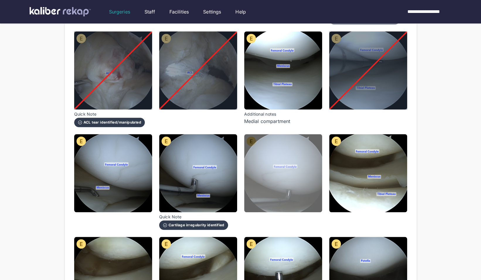
scroll to position [188, 0]
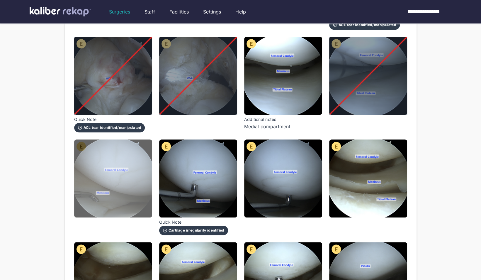
click at [138, 182] on img at bounding box center [113, 178] width 78 height 78
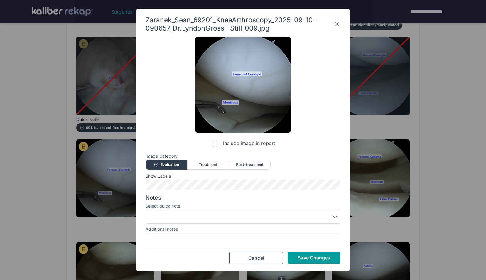
click at [305, 259] on span "Save Changes" at bounding box center [313, 258] width 33 height 6
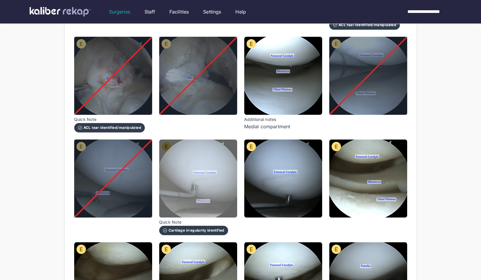
click at [214, 170] on img at bounding box center [198, 178] width 78 height 78
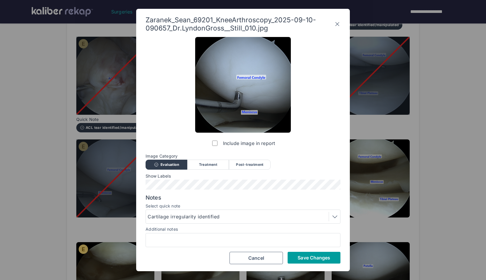
click at [300, 261] on button "Save Changes" at bounding box center [313, 258] width 53 height 12
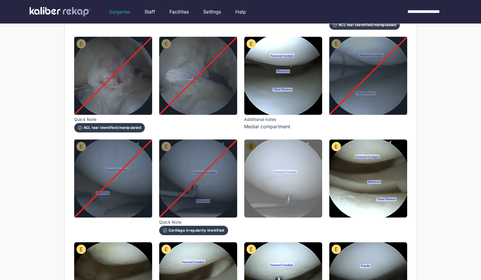
click at [291, 174] on img at bounding box center [283, 178] width 78 height 78
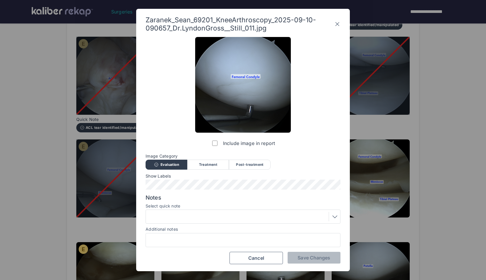
click at [216, 140] on label "Include image in report" at bounding box center [243, 143] width 64 height 12
click at [299, 260] on span "Save Changes" at bounding box center [313, 258] width 33 height 6
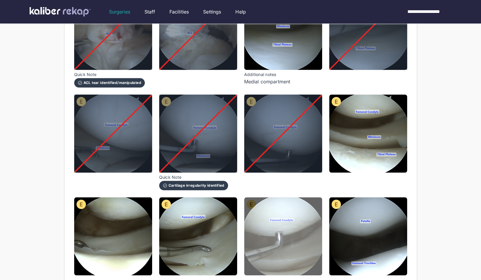
scroll to position [233, 0]
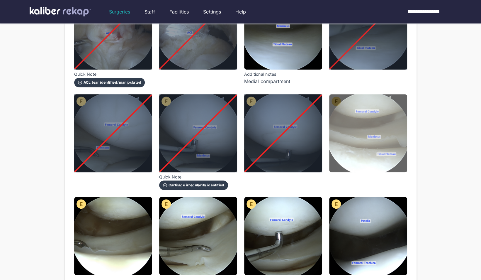
click at [356, 144] on img at bounding box center [368, 133] width 78 height 78
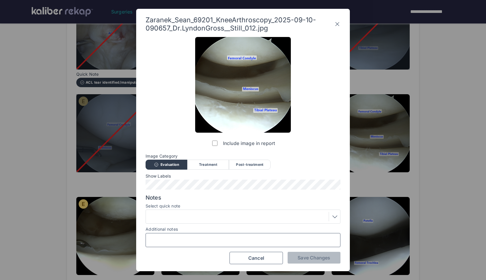
click at [210, 238] on input "Additional notes" at bounding box center [242, 240] width 189 height 8
type input "**********"
click at [304, 259] on span "Save Changes" at bounding box center [313, 258] width 33 height 6
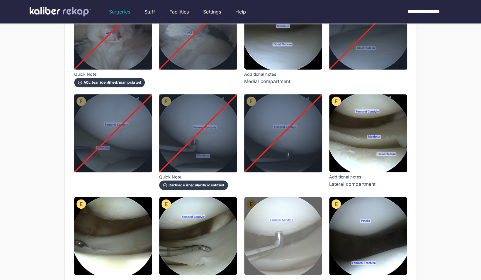
scroll to position [305, 0]
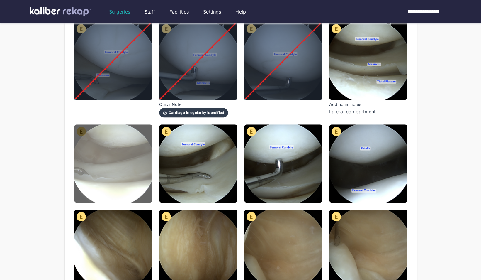
click at [113, 157] on img at bounding box center [113, 163] width 78 height 78
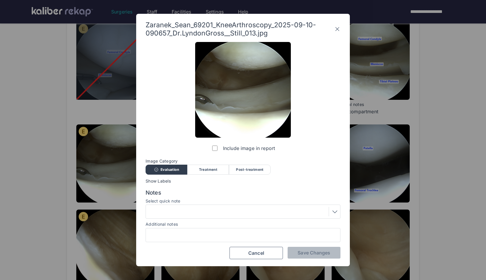
click at [211, 150] on label "Include image in report" at bounding box center [243, 148] width 64 height 12
click at [295, 256] on button "Save Changes" at bounding box center [313, 253] width 53 height 12
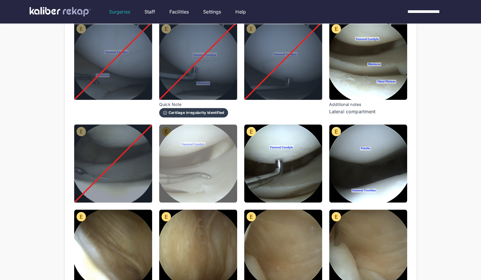
click at [219, 171] on img at bounding box center [198, 163] width 78 height 78
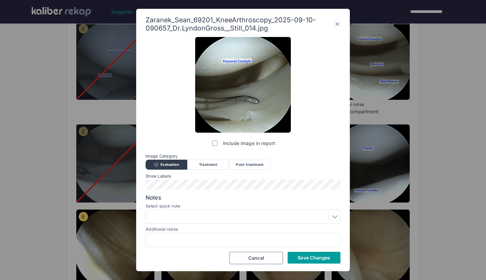
click at [315, 256] on span "Save Changes" at bounding box center [313, 258] width 33 height 6
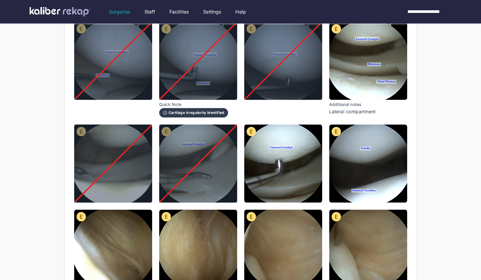
click at [285, 188] on div "Zaranek_Sean_69201_KneeArthroscopy_2025-09-10-090657_Dr.LyndonGross__Still_001.…" at bounding box center [240, 154] width 333 height 676
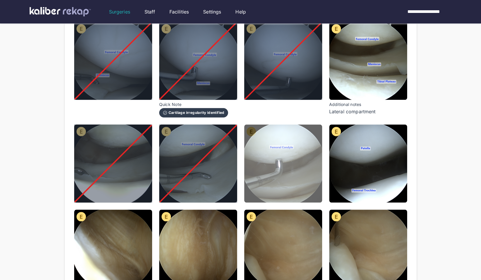
click at [276, 182] on img at bounding box center [283, 163] width 78 height 78
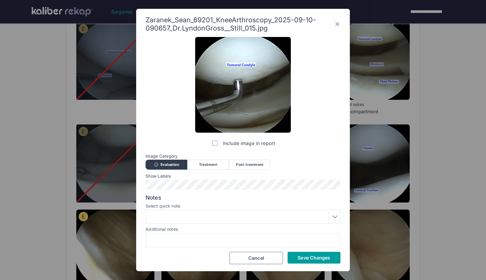
click at [309, 254] on button "Save Changes" at bounding box center [313, 258] width 53 height 12
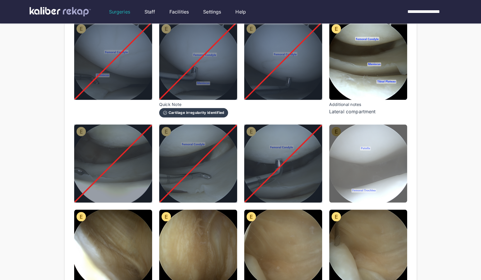
click at [362, 153] on img at bounding box center [368, 163] width 78 height 78
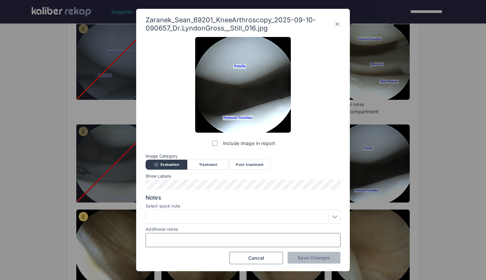
click at [238, 241] on input "Additional notes" at bounding box center [242, 240] width 189 height 8
type input "**********"
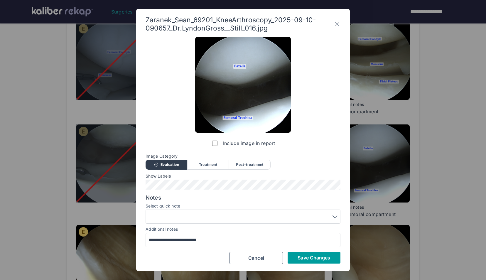
click at [295, 253] on button "Save Changes" at bounding box center [313, 258] width 53 height 12
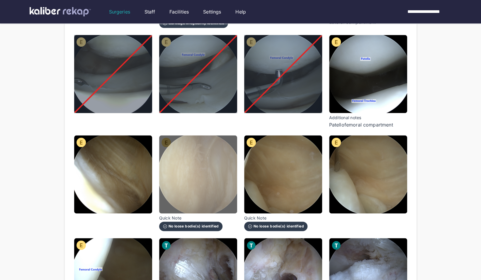
scroll to position [395, 0]
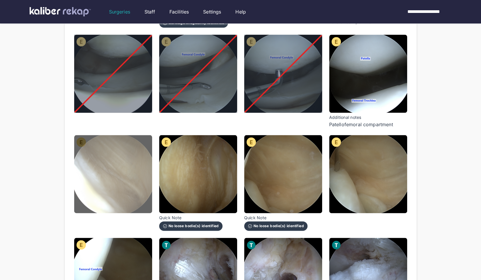
click at [131, 179] on img at bounding box center [113, 174] width 78 height 78
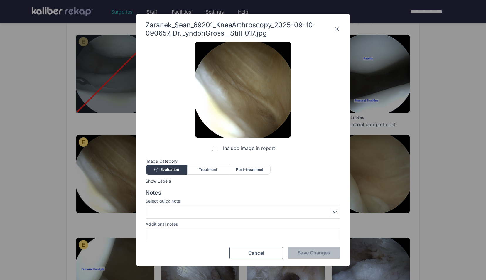
click at [219, 146] on label "Include image in report" at bounding box center [243, 148] width 64 height 12
click at [301, 254] on span "Save Changes" at bounding box center [313, 253] width 33 height 6
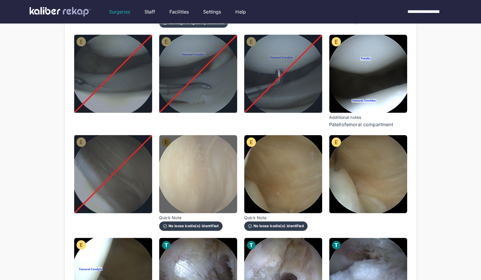
click at [207, 173] on img at bounding box center [198, 174] width 78 height 78
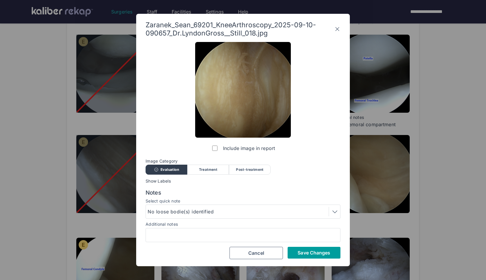
click at [299, 248] on button "Save Changes" at bounding box center [313, 253] width 53 height 12
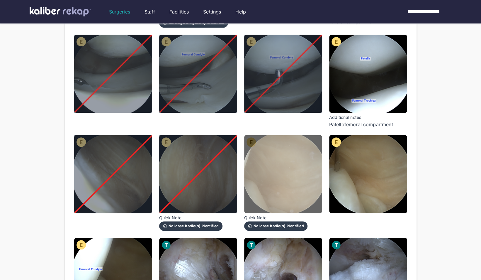
click at [280, 180] on img at bounding box center [283, 174] width 78 height 78
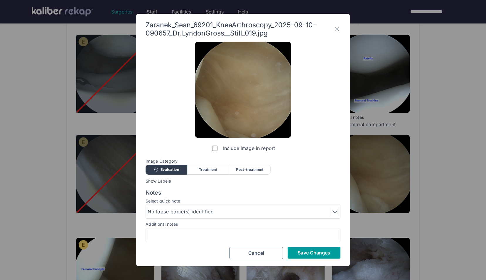
click at [303, 256] on button "Save Changes" at bounding box center [313, 253] width 53 height 12
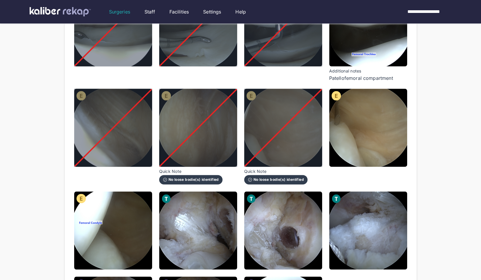
scroll to position [447, 0]
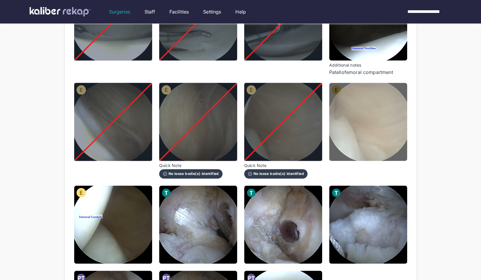
click at [375, 132] on img at bounding box center [368, 122] width 78 height 78
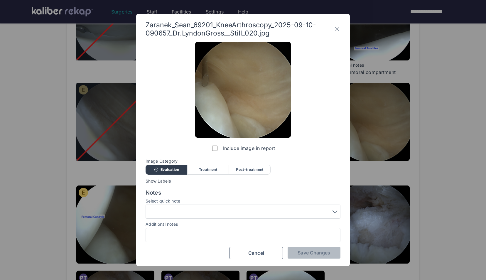
click at [251, 229] on div at bounding box center [242, 235] width 195 height 14
click at [244, 232] on input "Additional notes" at bounding box center [242, 235] width 189 height 8
type input "**********"
click at [309, 255] on span "Save Changes" at bounding box center [313, 253] width 33 height 6
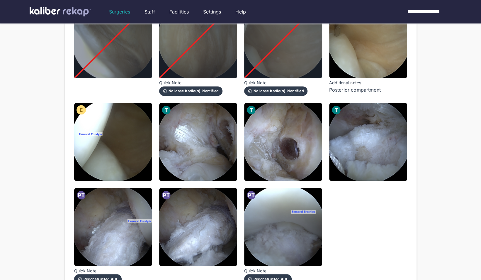
scroll to position [519, 0]
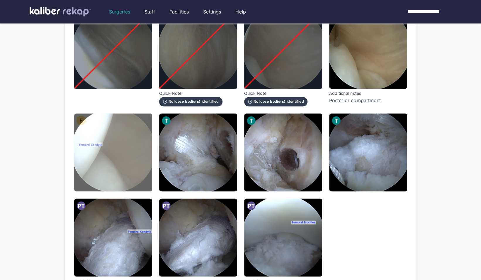
click at [123, 148] on img at bounding box center [113, 152] width 78 height 78
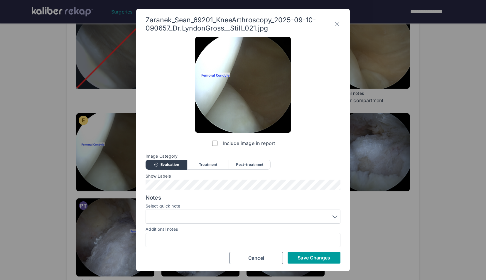
click at [325, 256] on span "Save Changes" at bounding box center [313, 258] width 33 height 6
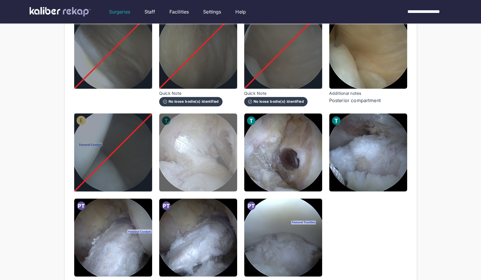
click at [227, 145] on img at bounding box center [198, 152] width 78 height 78
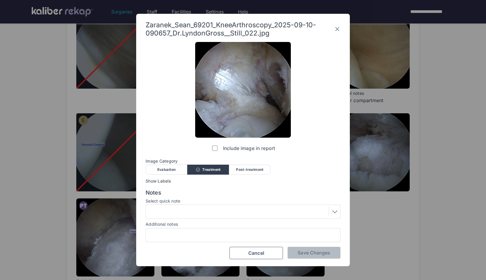
click at [215, 207] on div at bounding box center [243, 211] width 191 height 9
click at [307, 248] on button "Save Changes" at bounding box center [313, 253] width 53 height 12
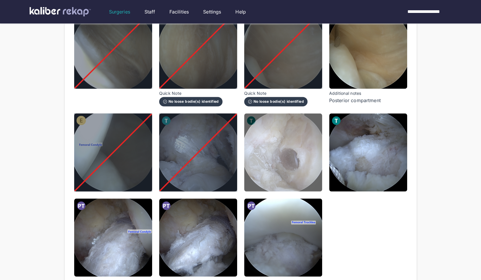
click at [282, 157] on img at bounding box center [283, 152] width 78 height 78
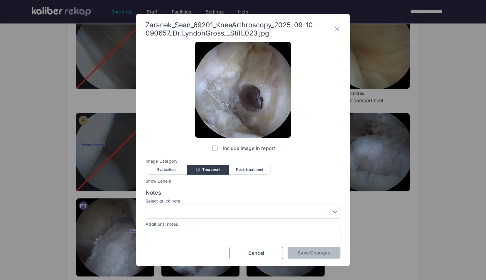
click at [204, 211] on div at bounding box center [243, 211] width 191 height 9
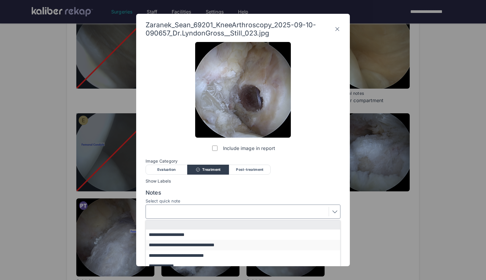
click at [188, 246] on button "**********" at bounding box center [246, 245] width 200 height 10
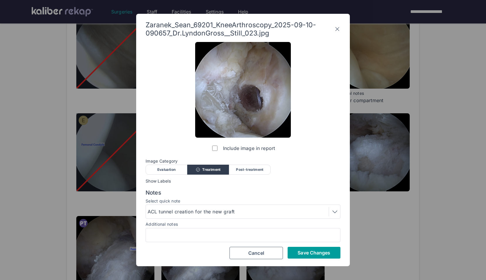
click at [298, 250] on span "Save Changes" at bounding box center [313, 253] width 33 height 6
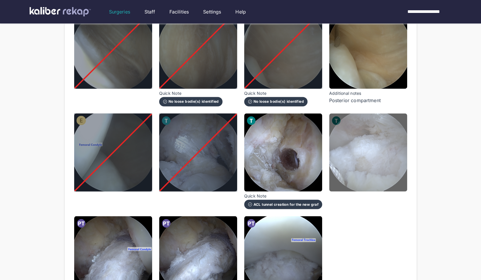
click at [378, 159] on img at bounding box center [368, 152] width 78 height 78
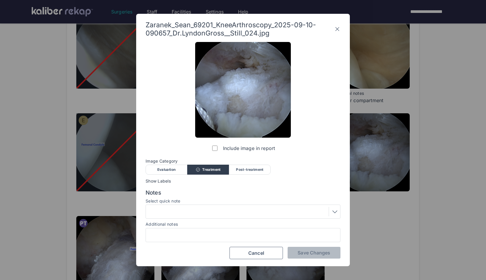
click at [259, 208] on div at bounding box center [243, 211] width 191 height 9
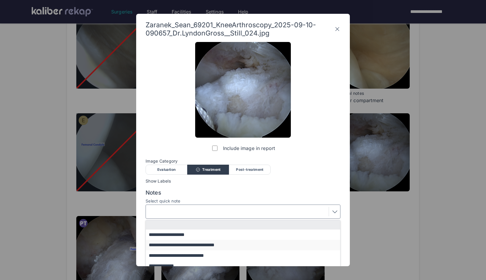
click at [200, 242] on button "**********" at bounding box center [246, 245] width 200 height 10
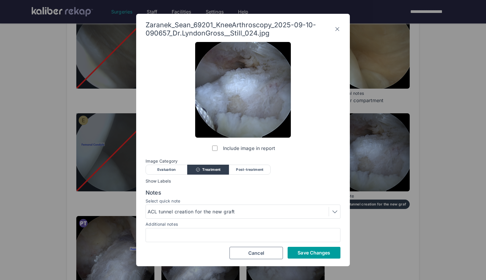
click at [305, 254] on span "Save Changes" at bounding box center [313, 253] width 33 height 6
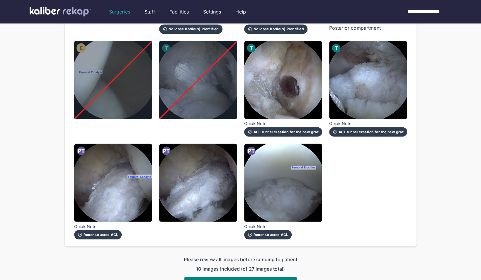
scroll to position [614, 0]
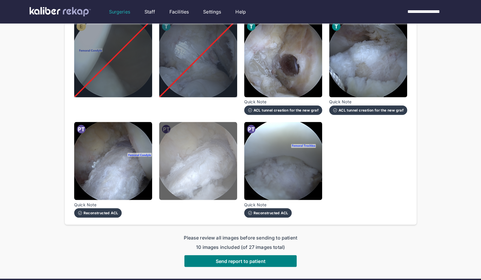
click at [193, 169] on img at bounding box center [198, 161] width 78 height 78
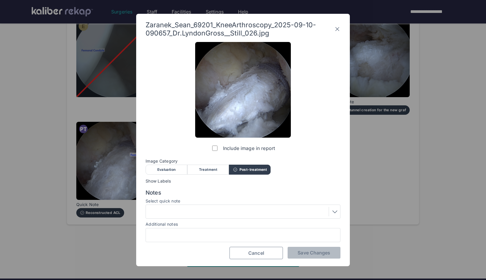
click at [248, 254] on button "Cancel" at bounding box center [255, 253] width 53 height 12
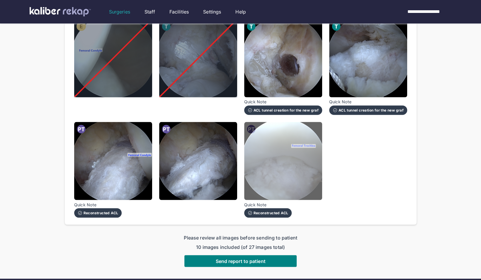
click at [274, 145] on img at bounding box center [283, 161] width 78 height 78
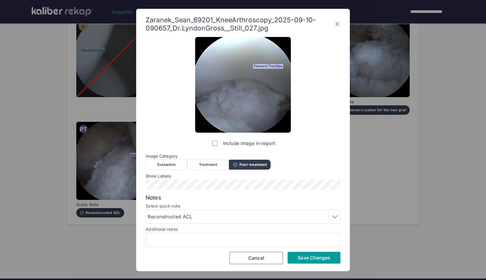
click at [321, 255] on span "Save Changes" at bounding box center [313, 258] width 33 height 6
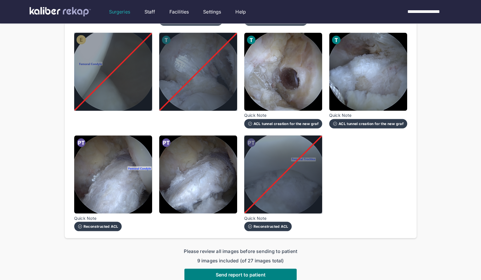
scroll to position [613, 0]
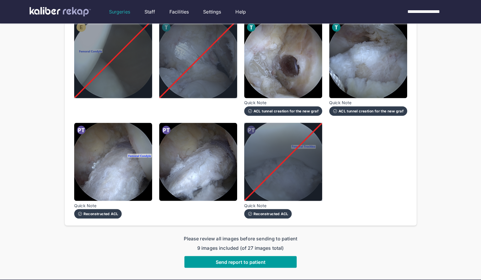
click at [224, 259] on span "Send report to patient" at bounding box center [241, 262] width 50 height 6
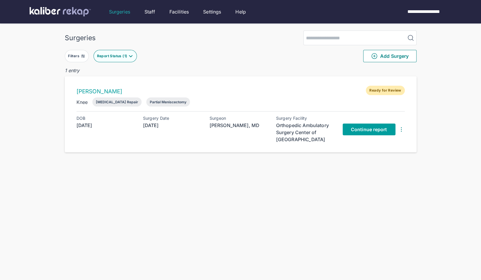
click at [374, 125] on link "Continue report" at bounding box center [369, 129] width 53 height 12
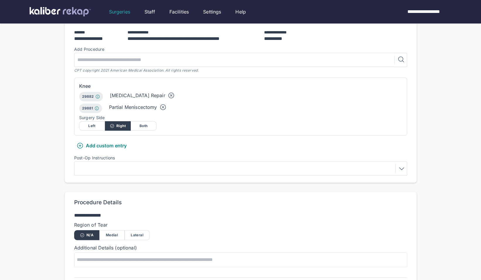
scroll to position [129, 0]
click at [170, 95] on icon at bounding box center [171, 96] width 2 height 2
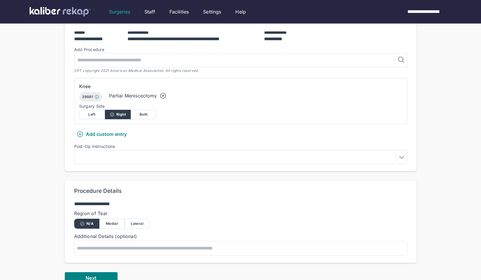
click at [118, 159] on div at bounding box center [240, 156] width 329 height 9
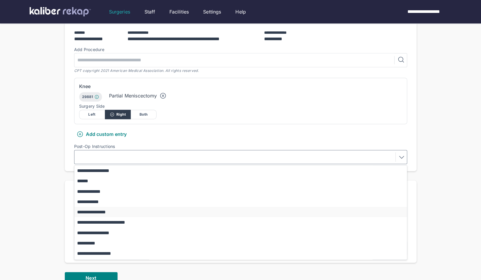
click at [106, 213] on button "**********" at bounding box center [244, 212] width 338 height 10
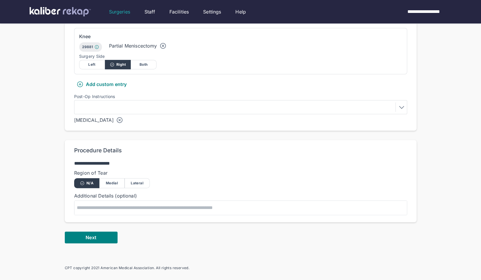
scroll to position [182, 0]
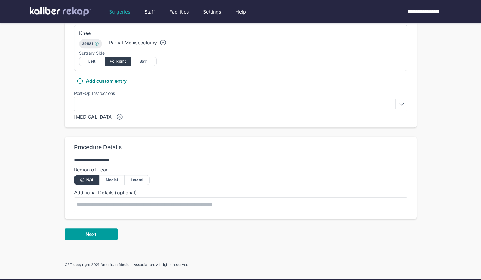
click at [96, 236] on button "Next" at bounding box center [91, 234] width 53 height 12
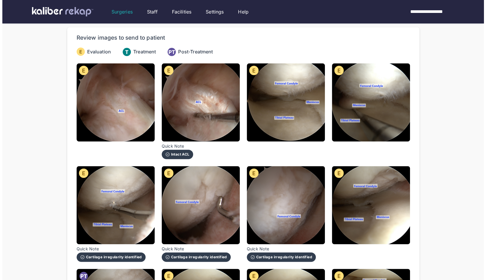
scroll to position [45, 0]
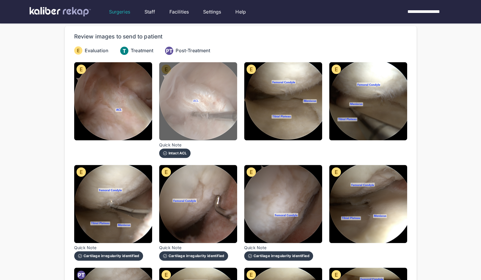
click at [188, 114] on img at bounding box center [198, 101] width 78 height 78
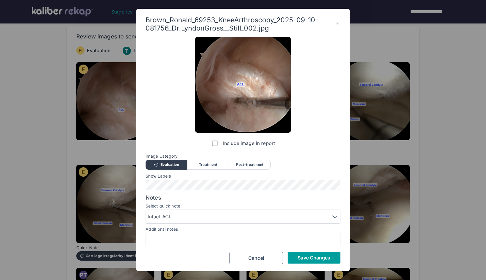
click at [304, 258] on span "Save Changes" at bounding box center [313, 258] width 33 height 6
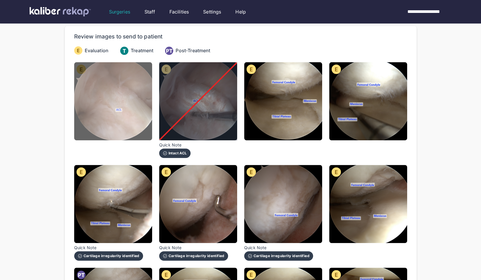
click at [145, 121] on img at bounding box center [113, 101] width 78 height 78
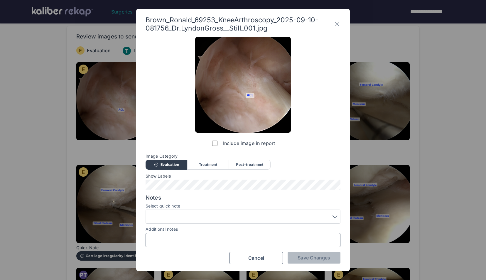
click at [188, 238] on input "Additional notes" at bounding box center [242, 240] width 189 height 8
click at [267, 222] on div at bounding box center [242, 216] width 195 height 14
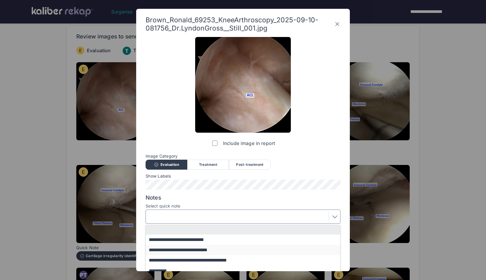
scroll to position [36, 0]
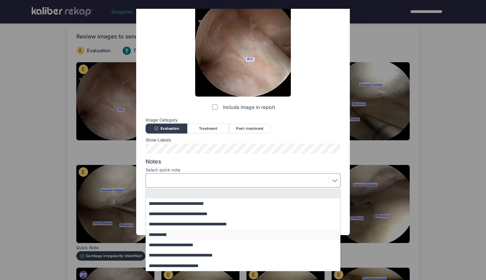
click at [187, 233] on button "**********" at bounding box center [246, 234] width 200 height 10
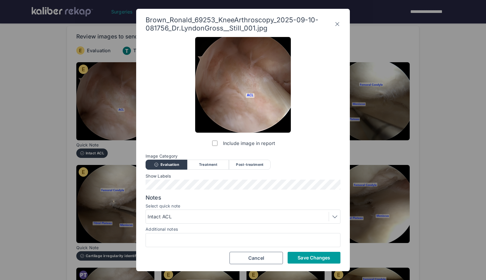
click at [311, 256] on span "Save Changes" at bounding box center [313, 258] width 33 height 6
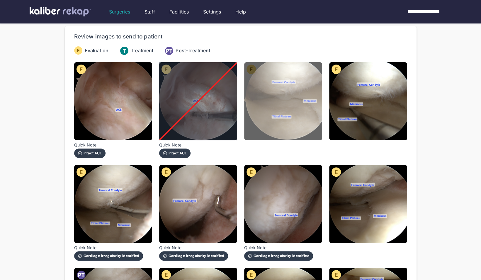
click at [261, 94] on img at bounding box center [283, 101] width 78 height 78
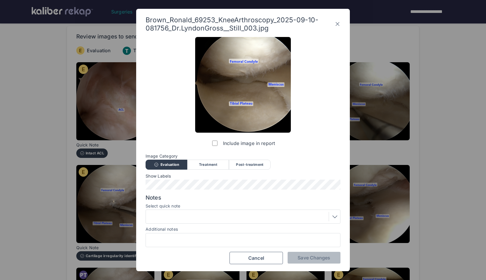
click at [254, 220] on div at bounding box center [243, 216] width 191 height 9
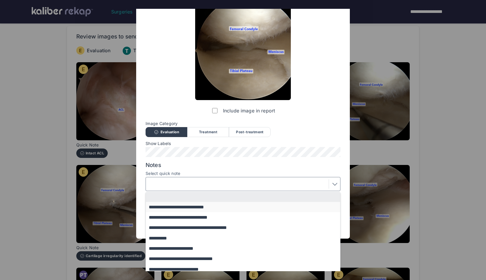
scroll to position [36, 0]
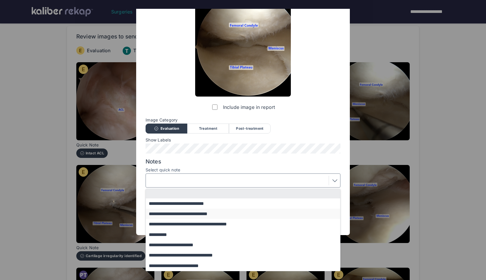
click at [197, 214] on button "**********" at bounding box center [246, 214] width 200 height 10
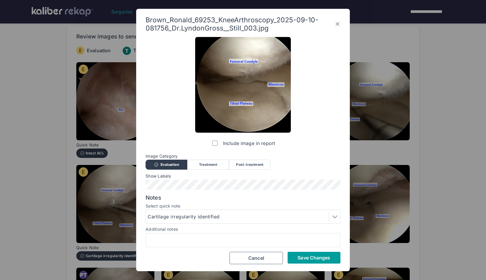
click at [294, 255] on button "Save Changes" at bounding box center [313, 258] width 53 height 12
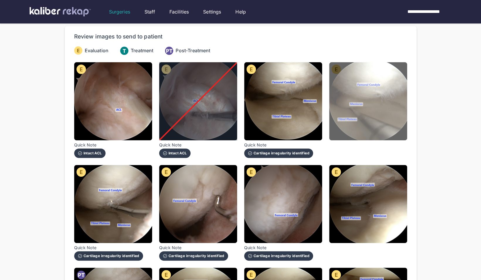
click at [397, 115] on img at bounding box center [368, 101] width 78 height 78
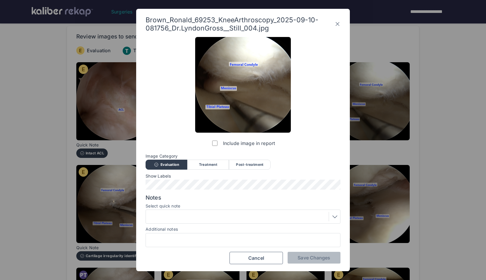
click at [260, 214] on div at bounding box center [243, 216] width 191 height 9
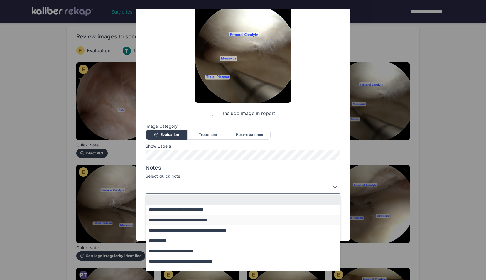
scroll to position [36, 0]
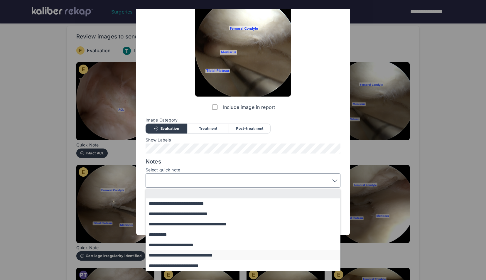
click at [220, 253] on button "**********" at bounding box center [246, 255] width 200 height 10
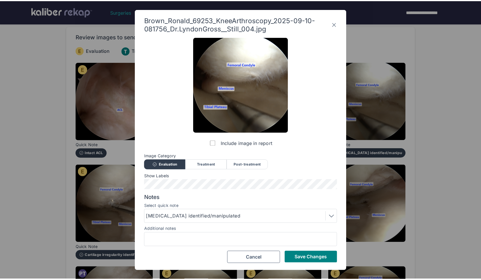
scroll to position [0, 0]
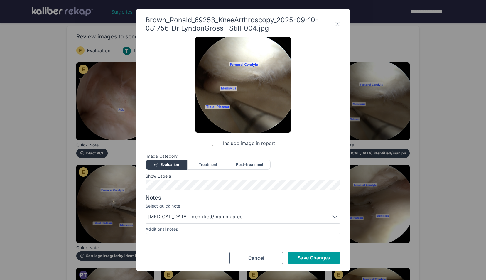
click at [313, 258] on span "Save Changes" at bounding box center [313, 258] width 33 height 6
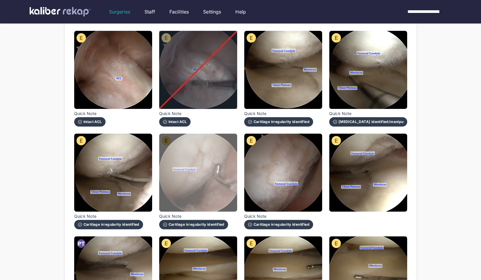
scroll to position [78, 0]
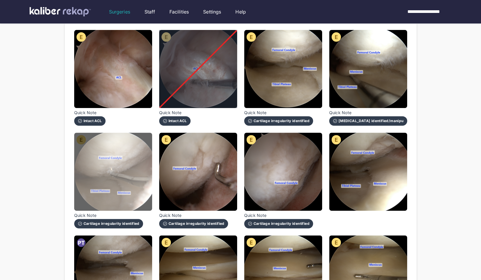
click at [130, 182] on img at bounding box center [113, 172] width 78 height 78
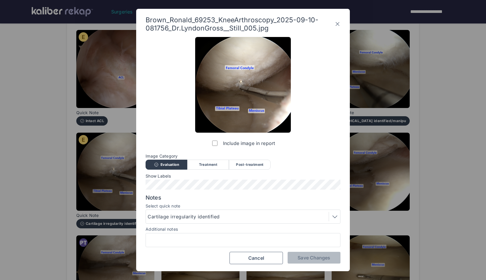
click at [219, 144] on label "Include image in report" at bounding box center [243, 143] width 64 height 12
click at [323, 259] on span "Save Changes" at bounding box center [313, 258] width 33 height 6
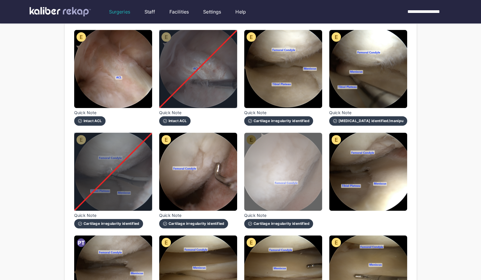
click at [258, 170] on img at bounding box center [283, 172] width 78 height 78
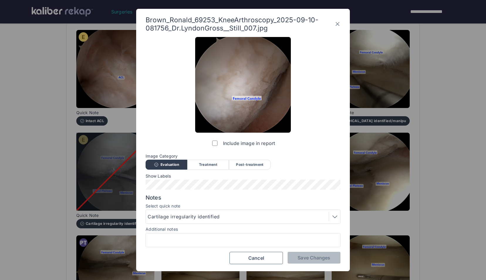
click at [218, 143] on label "Include image in report" at bounding box center [243, 143] width 64 height 12
click at [310, 257] on span "Save Changes" at bounding box center [313, 258] width 33 height 6
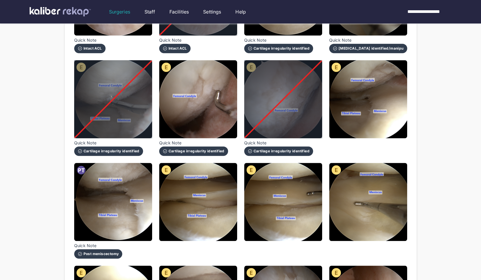
scroll to position [158, 0]
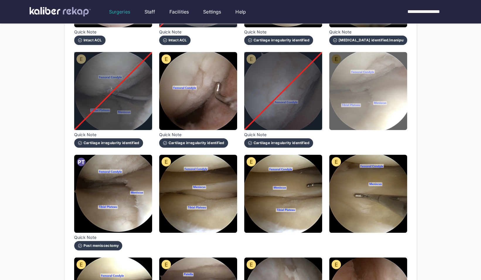
click at [391, 80] on img at bounding box center [368, 91] width 78 height 78
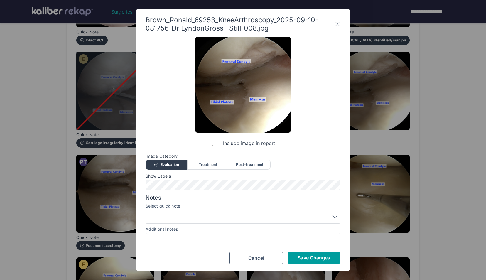
click at [308, 255] on span "Save Changes" at bounding box center [313, 258] width 33 height 6
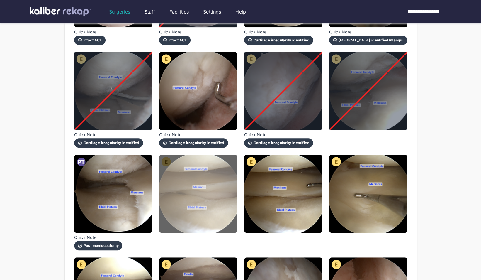
click at [177, 193] on img at bounding box center [198, 194] width 78 height 78
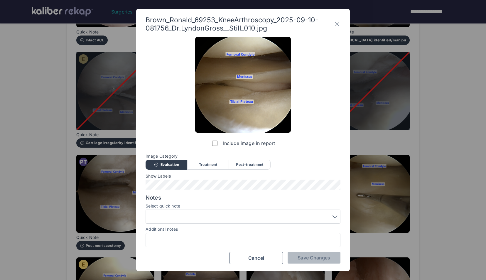
click at [277, 211] on div at bounding box center [242, 216] width 195 height 14
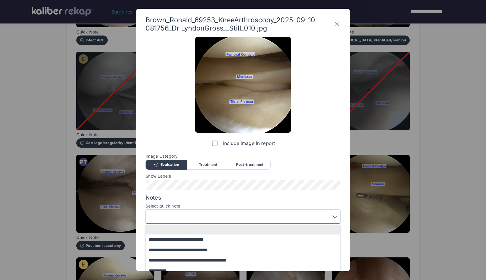
click at [270, 214] on div at bounding box center [243, 216] width 191 height 9
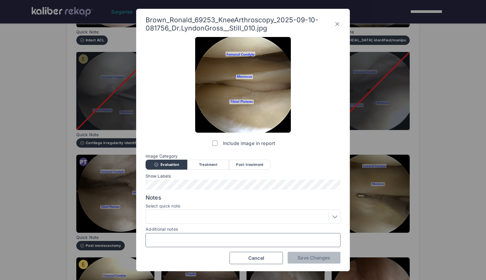
click at [232, 242] on input "Additional notes" at bounding box center [242, 240] width 189 height 8
type input "**********"
click at [308, 253] on button "Save Changes" at bounding box center [313, 258] width 53 height 12
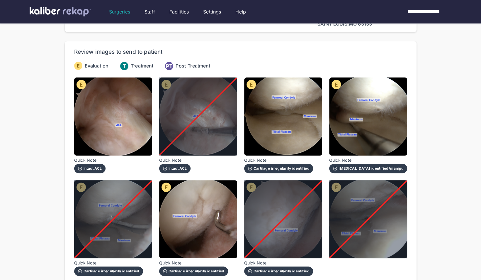
scroll to position [30, 0]
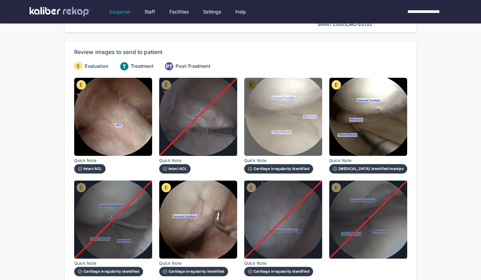
click at [298, 97] on img at bounding box center [283, 117] width 78 height 78
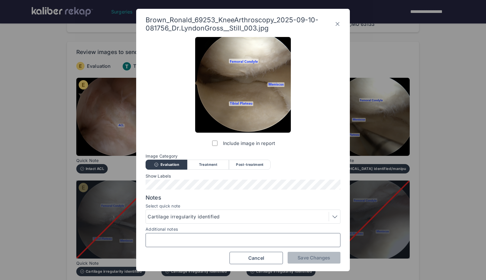
click at [177, 243] on input "Additional notes" at bounding box center [242, 240] width 189 height 8
type input "**********"
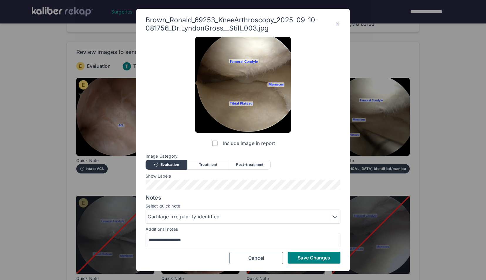
click at [311, 266] on div "**********" at bounding box center [243, 140] width 214 height 262
click at [310, 260] on span "Save Changes" at bounding box center [313, 258] width 33 height 6
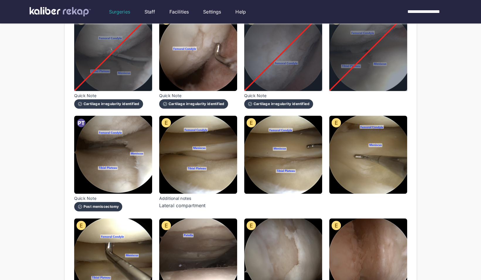
scroll to position [215, 0]
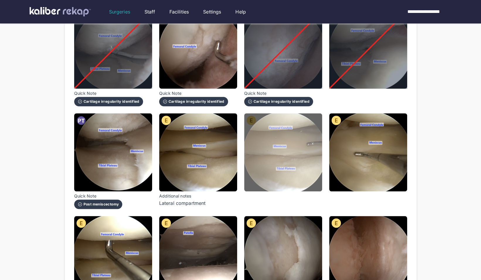
click at [294, 152] on img at bounding box center [283, 152] width 78 height 78
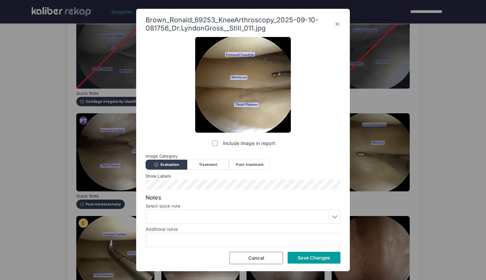
click at [312, 255] on span "Save Changes" at bounding box center [313, 258] width 33 height 6
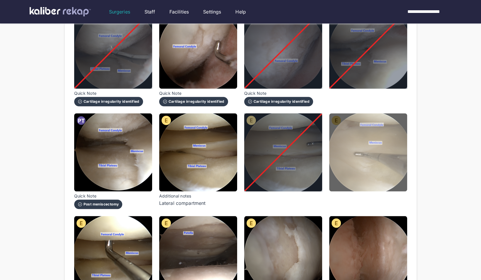
click at [374, 158] on img at bounding box center [368, 152] width 78 height 78
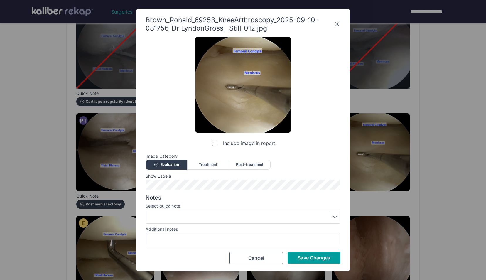
click at [307, 255] on span "Save Changes" at bounding box center [313, 258] width 33 height 6
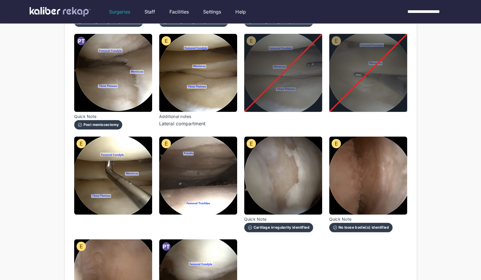
scroll to position [295, 0]
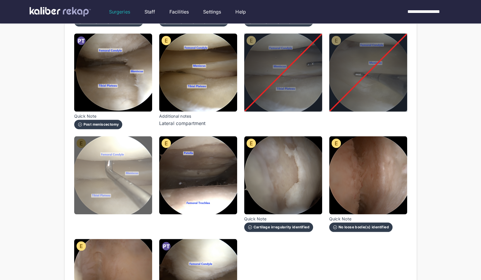
click at [109, 182] on img at bounding box center [113, 175] width 78 height 78
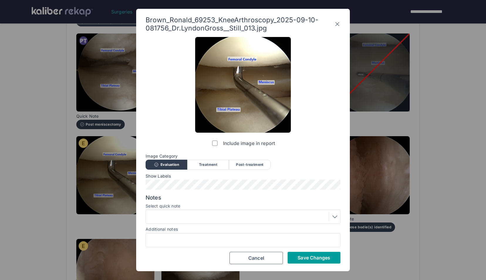
click at [304, 258] on span "Save Changes" at bounding box center [313, 258] width 33 height 6
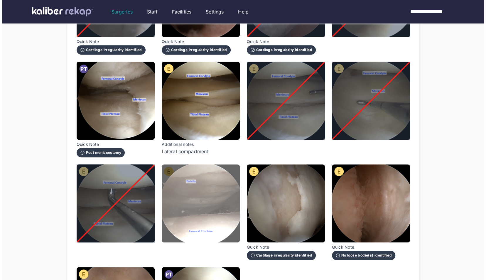
scroll to position [281, 0]
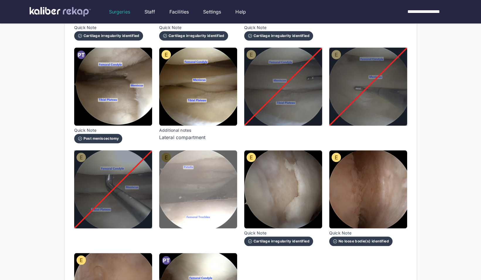
click at [184, 188] on img at bounding box center [198, 189] width 78 height 78
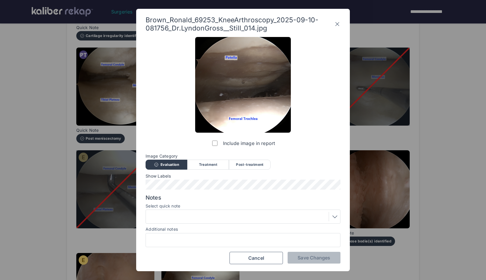
click at [210, 219] on div at bounding box center [243, 216] width 191 height 9
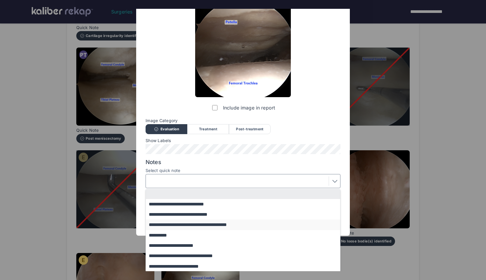
scroll to position [36, 0]
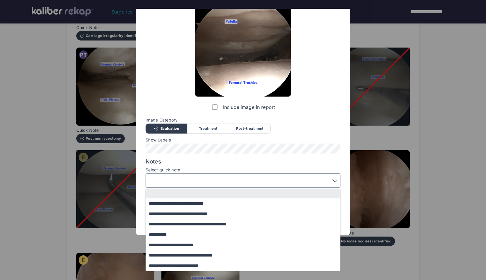
click at [256, 177] on div at bounding box center [243, 180] width 191 height 9
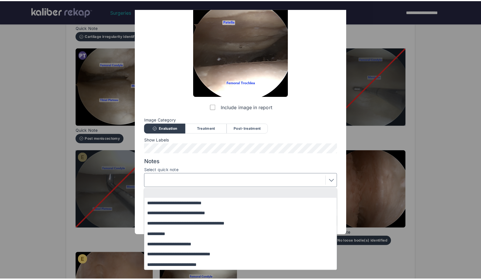
scroll to position [0, 0]
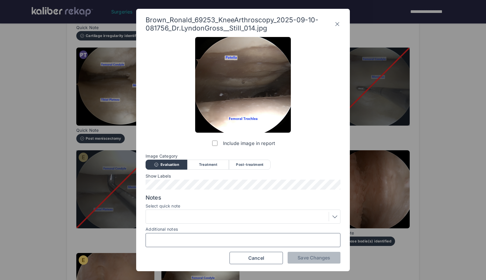
click at [220, 236] on input "Additional notes" at bounding box center [242, 240] width 189 height 8
type input "**********"
click at [197, 215] on div at bounding box center [243, 216] width 191 height 9
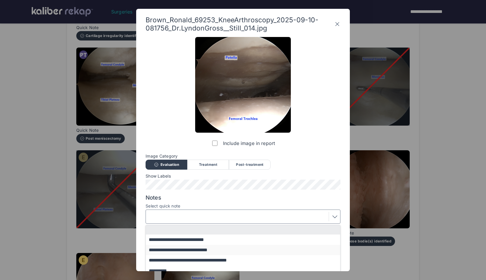
click at [188, 251] on button "**********" at bounding box center [246, 250] width 200 height 10
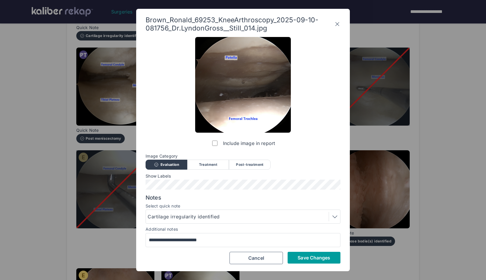
click at [298, 255] on span "Save Changes" at bounding box center [313, 258] width 33 height 6
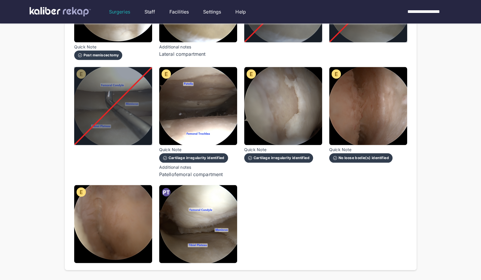
scroll to position [365, 0]
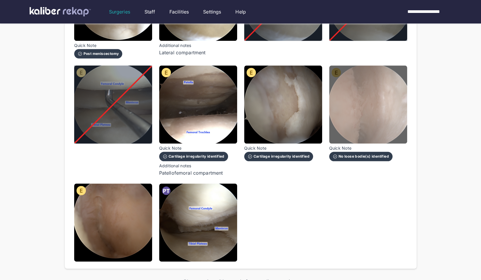
click at [377, 112] on img at bounding box center [368, 104] width 78 height 78
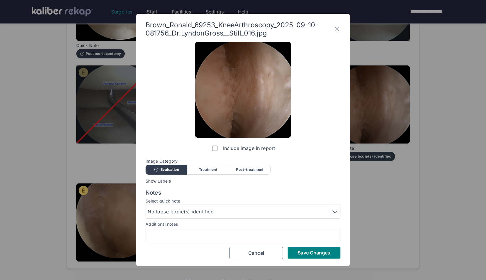
click at [307, 258] on div "Save Changes Cancel" at bounding box center [242, 253] width 195 height 12
click at [306, 253] on span "Save Changes" at bounding box center [313, 253] width 33 height 6
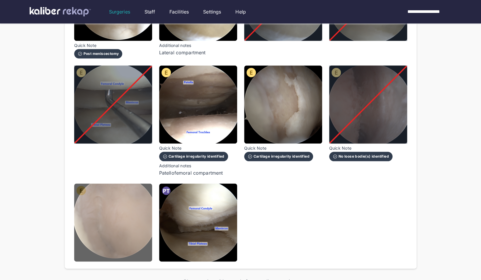
click at [91, 233] on img at bounding box center [113, 222] width 78 height 78
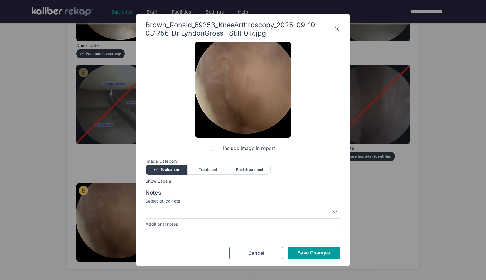
click at [307, 255] on span "Save Changes" at bounding box center [313, 253] width 33 height 6
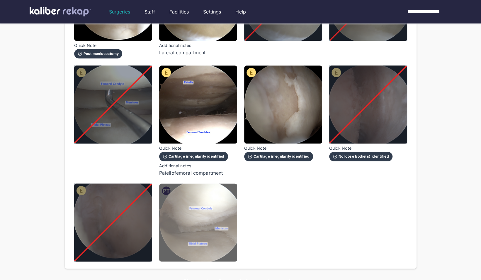
click at [181, 230] on img at bounding box center [198, 222] width 78 height 78
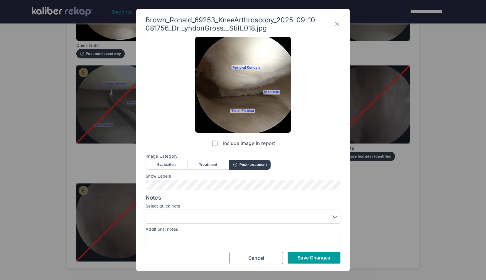
click at [320, 258] on span "Save Changes" at bounding box center [313, 258] width 33 height 6
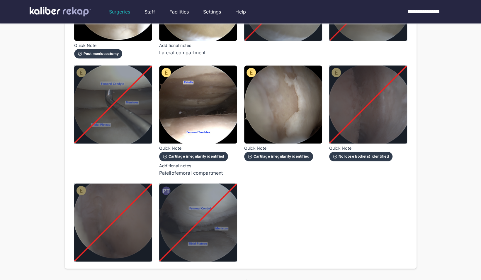
scroll to position [462, 0]
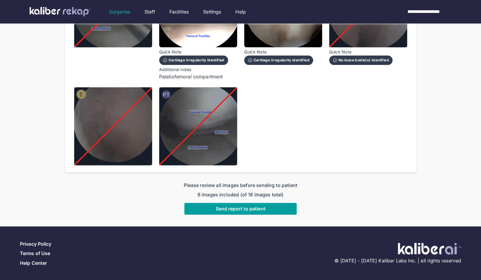
click at [246, 207] on span "Send report to patient" at bounding box center [241, 209] width 50 height 6
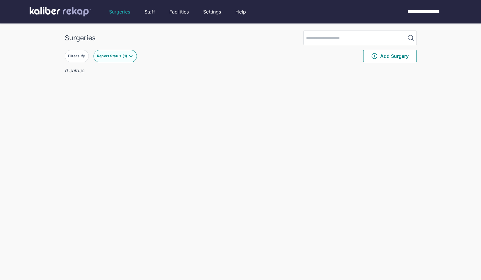
click at [124, 54] on div "Report Status ( 1 )" at bounding box center [113, 56] width 32 height 5
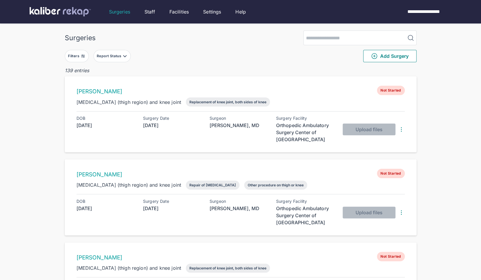
click at [197, 42] on div "Surgeries" at bounding box center [241, 38] width 352 height 15
